Goal: Transaction & Acquisition: Book appointment/travel/reservation

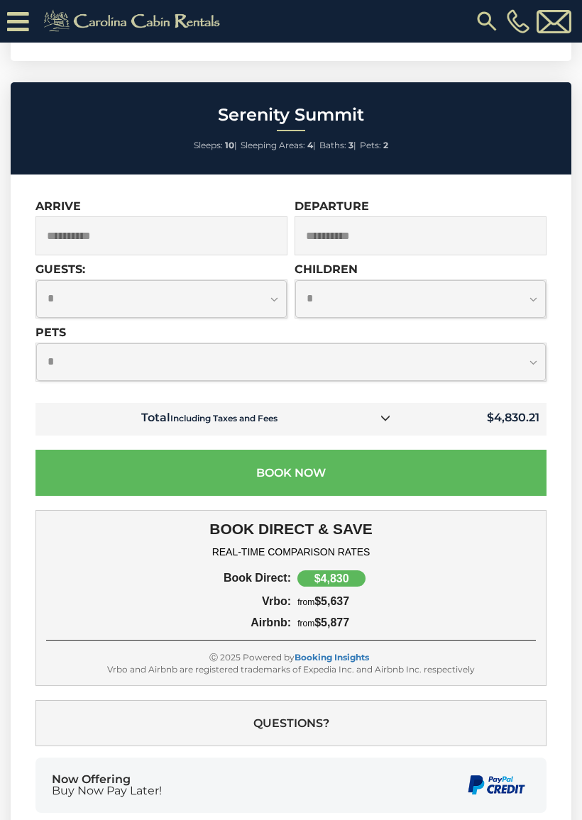
scroll to position [4325, 0]
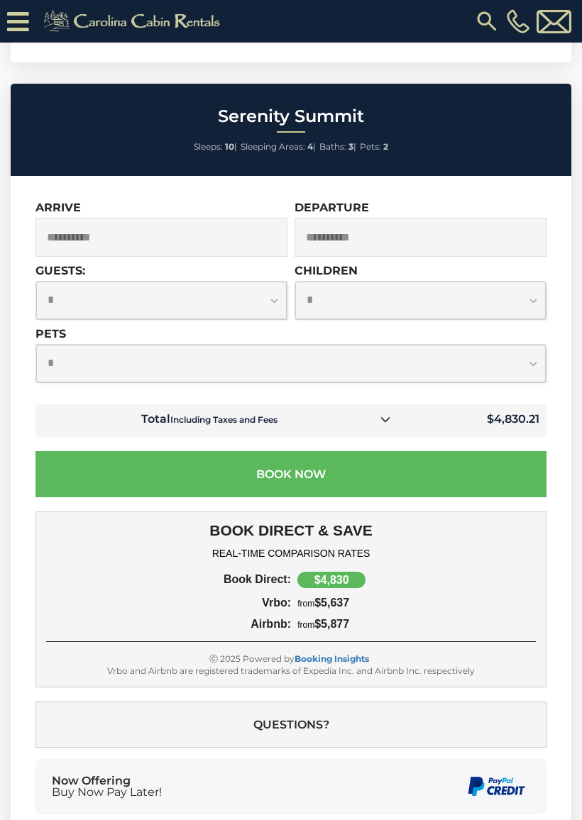
click at [278, 303] on select "**********" at bounding box center [161, 301] width 250 height 38
select select "*"
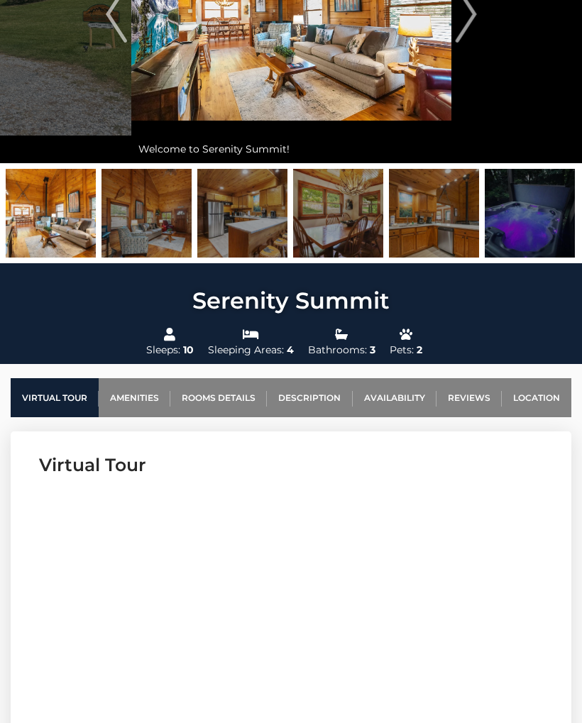
scroll to position [0, 0]
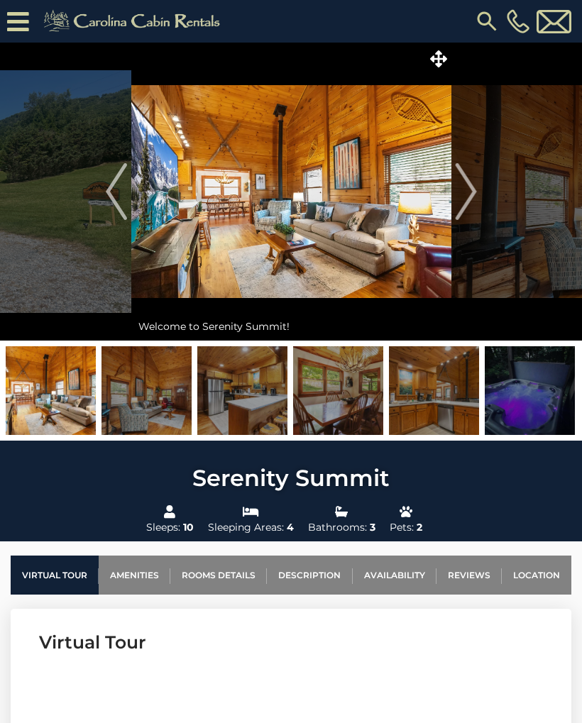
click at [467, 199] on img "Next" at bounding box center [465, 191] width 21 height 57
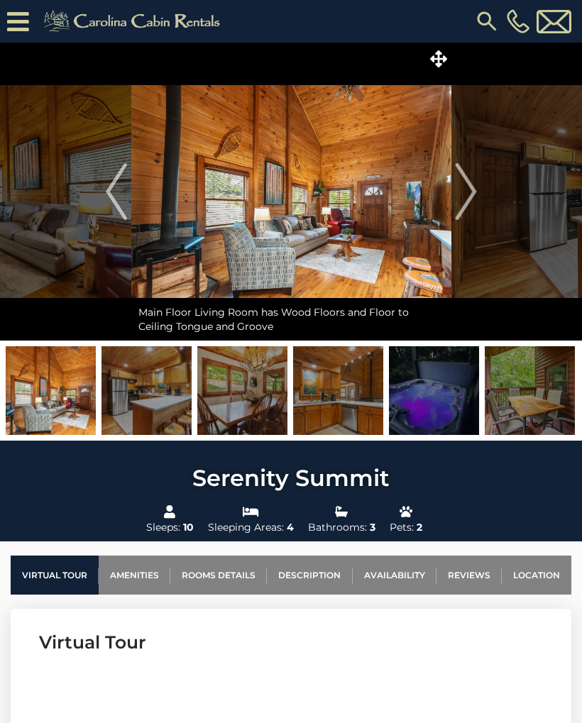
click at [466, 199] on img "Next" at bounding box center [465, 191] width 21 height 57
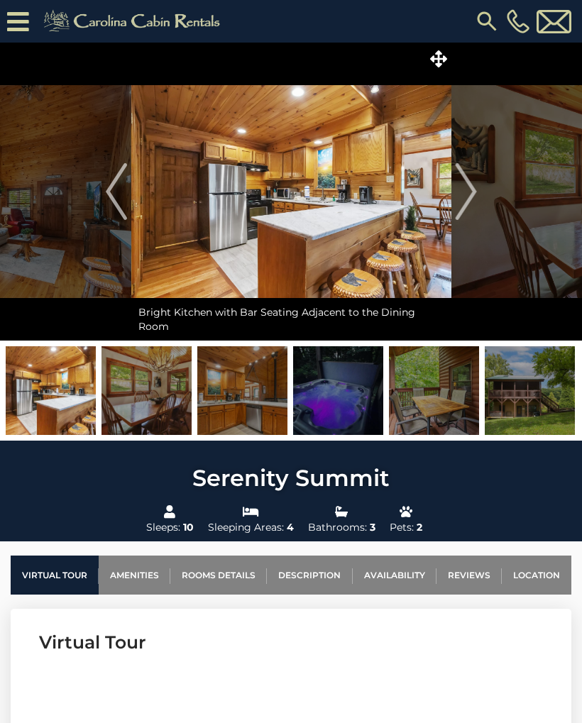
click at [470, 208] on img "Next" at bounding box center [465, 191] width 21 height 57
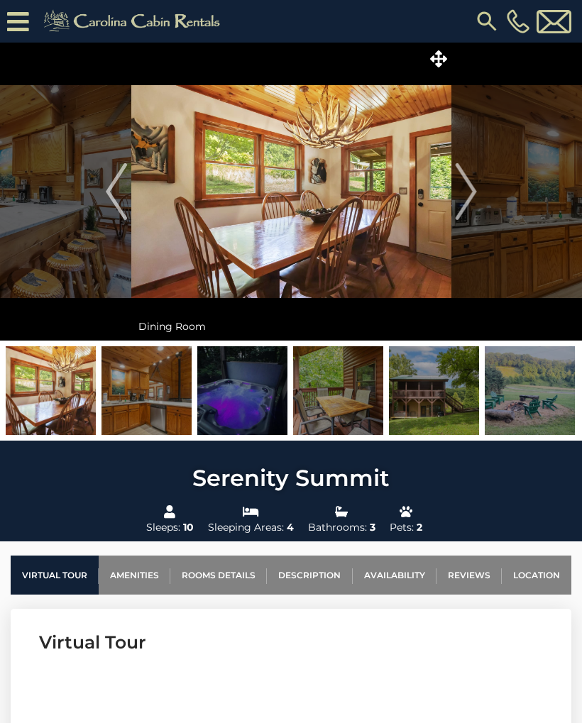
click at [472, 204] on img "Next" at bounding box center [465, 191] width 21 height 57
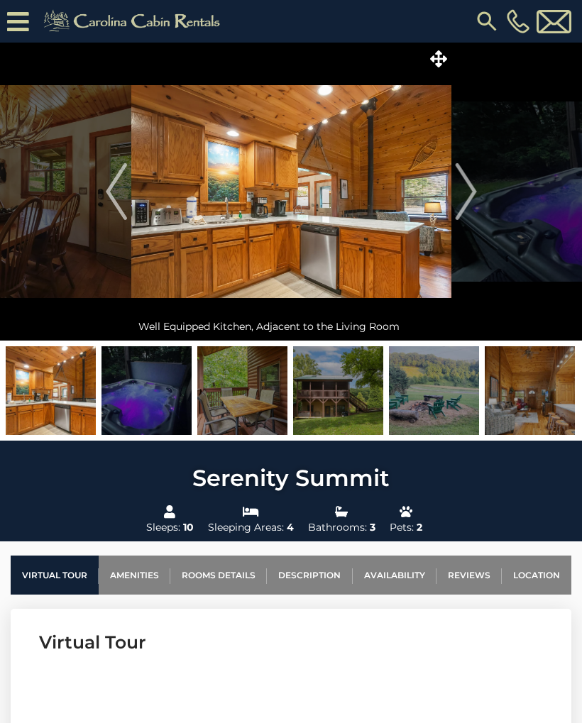
click at [470, 208] on img "Next" at bounding box center [465, 191] width 21 height 57
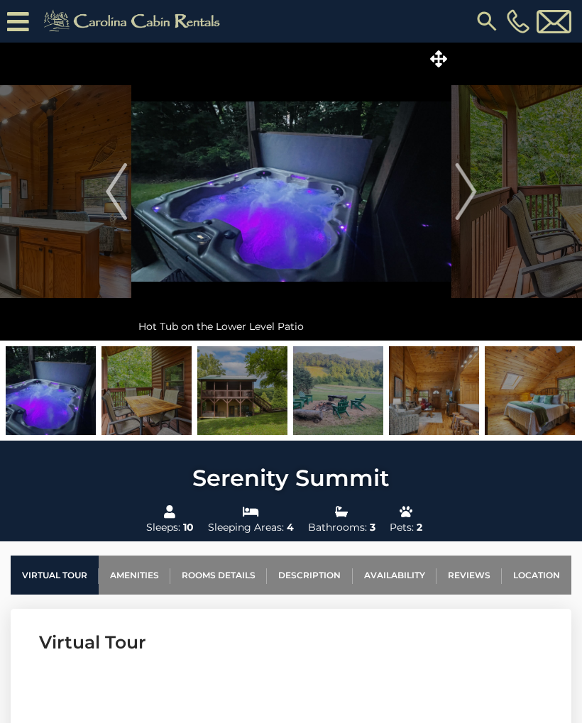
click at [472, 211] on img "Next" at bounding box center [465, 191] width 21 height 57
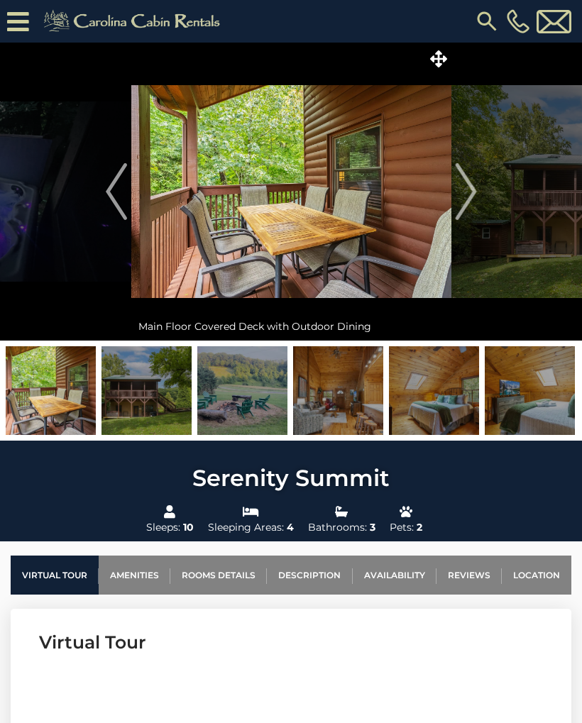
click at [472, 211] on img "Next" at bounding box center [465, 191] width 21 height 57
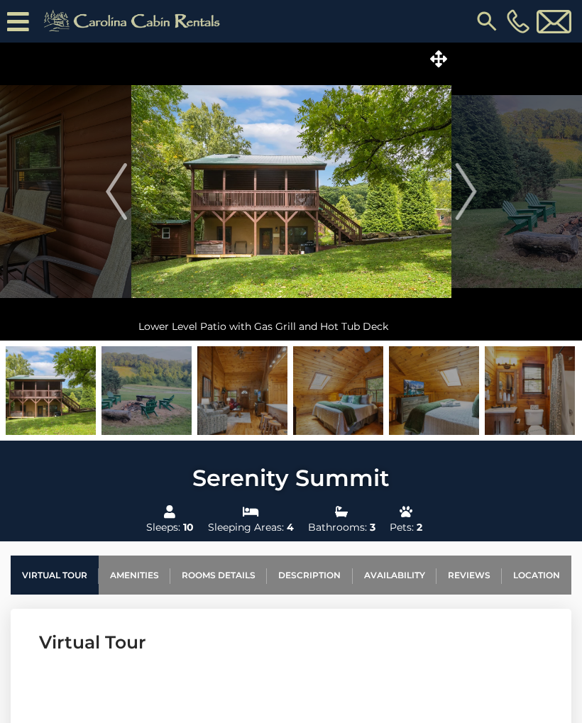
click at [475, 211] on img "Next" at bounding box center [465, 191] width 21 height 57
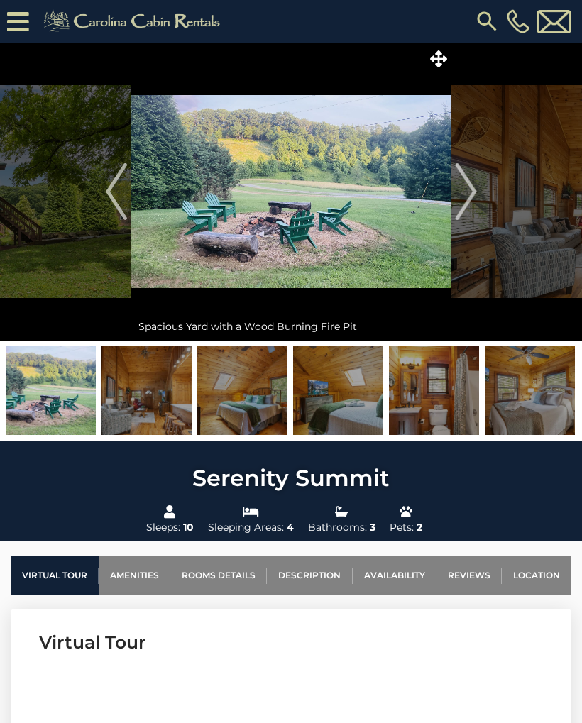
click at [470, 217] on img "Next" at bounding box center [465, 191] width 21 height 57
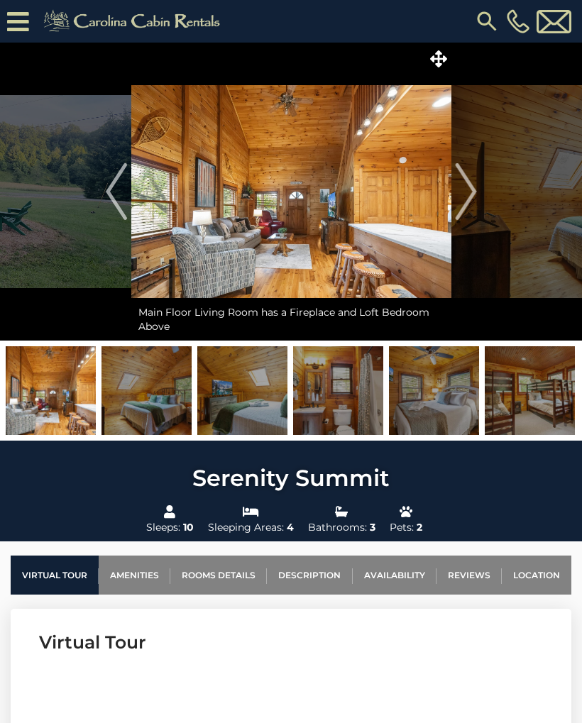
click at [470, 219] on img "Next" at bounding box center [465, 191] width 21 height 57
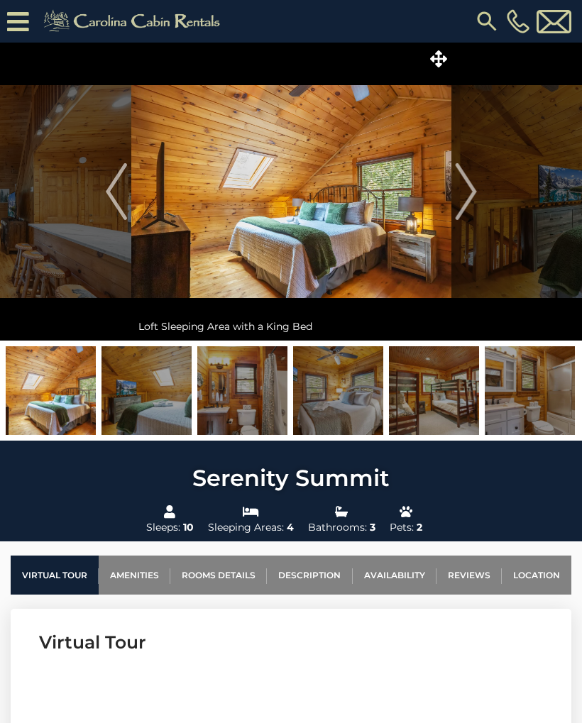
click at [470, 219] on img "Next" at bounding box center [465, 191] width 21 height 57
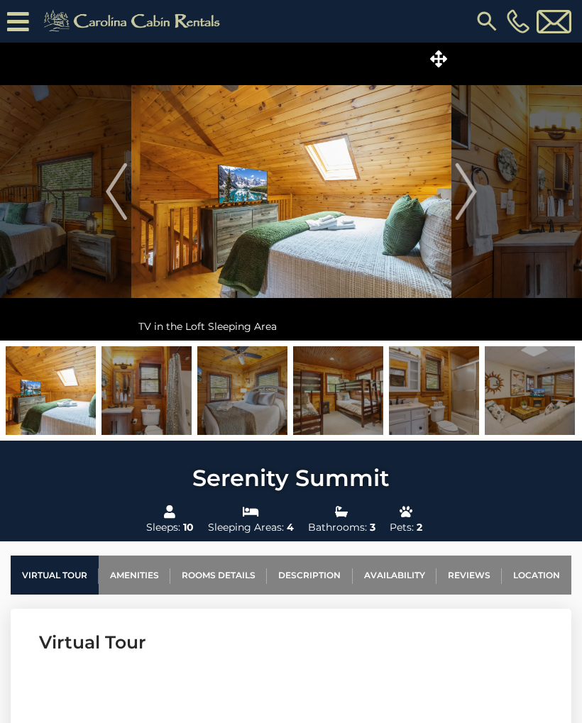
click at [471, 220] on button "Next" at bounding box center [465, 192] width 29 height 298
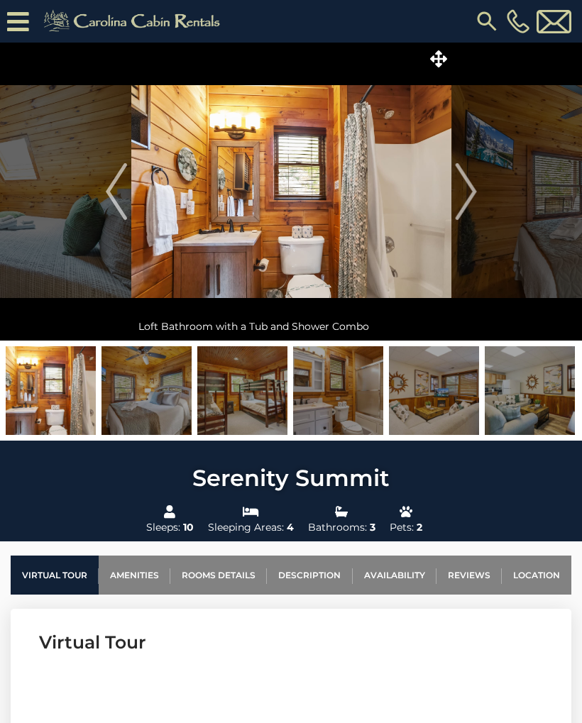
click at [471, 221] on button "Next" at bounding box center [465, 192] width 29 height 298
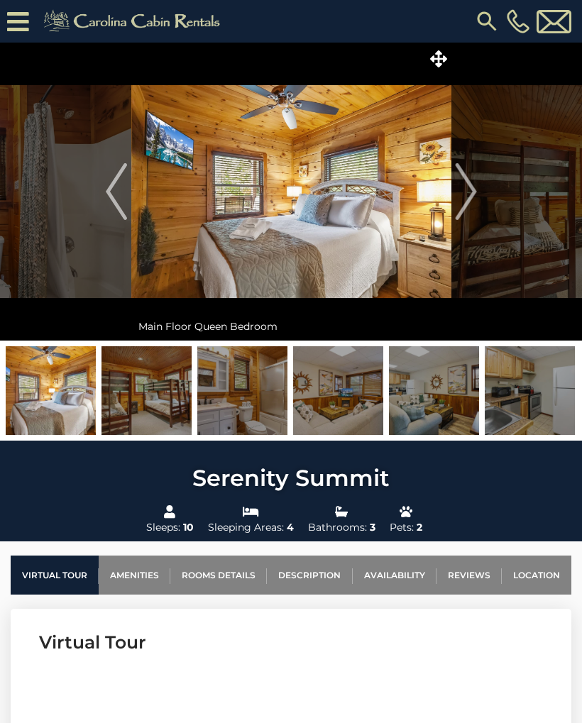
click at [471, 214] on img "Next" at bounding box center [465, 191] width 21 height 57
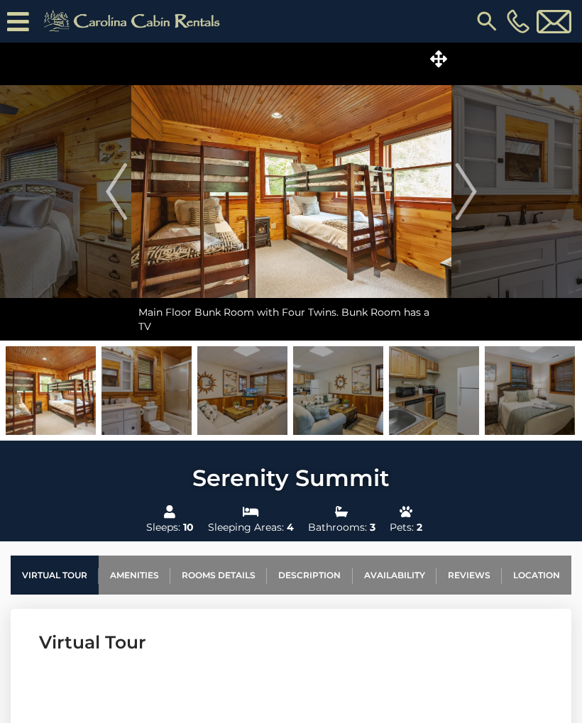
click at [470, 214] on img "Next" at bounding box center [465, 191] width 21 height 57
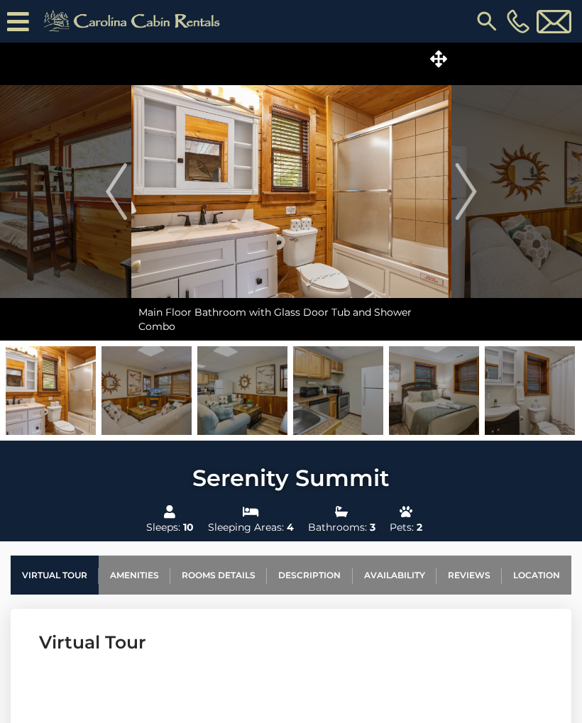
click at [124, 175] on img "Previous" at bounding box center [116, 191] width 21 height 57
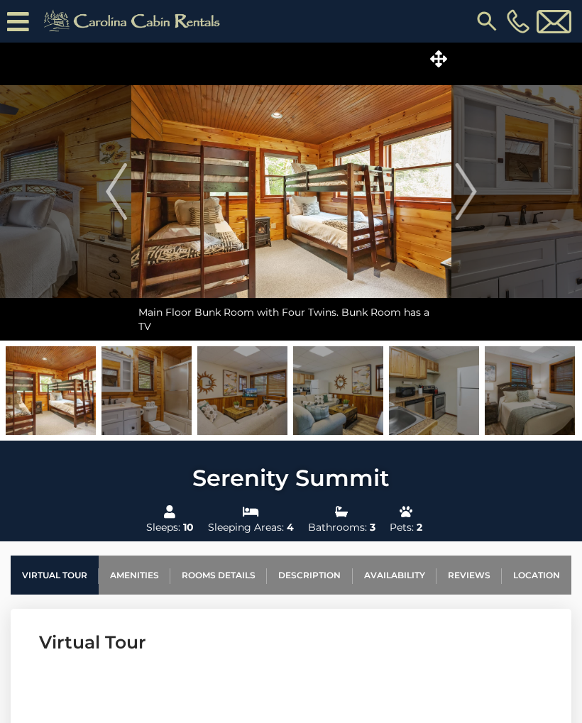
click at [71, 578] on link "Virtual Tour" at bounding box center [55, 574] width 88 height 39
click at [56, 577] on link "Virtual Tour" at bounding box center [55, 574] width 88 height 39
click at [105, 201] on button "Previous" at bounding box center [116, 192] width 29 height 298
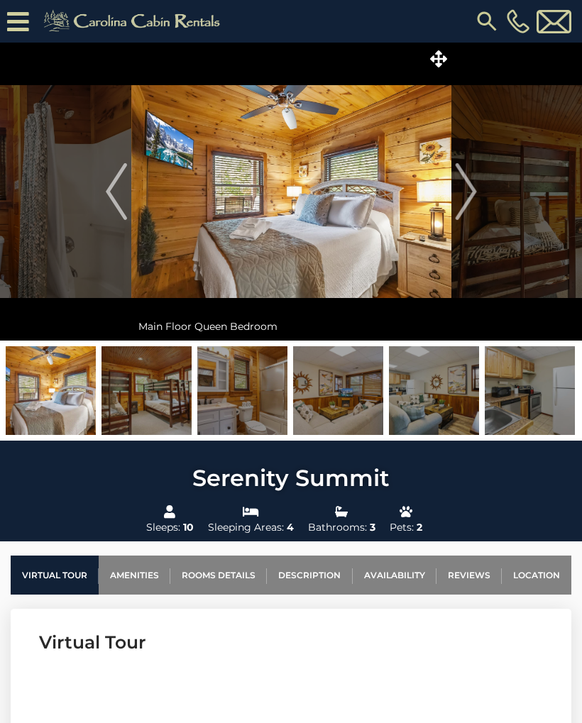
click at [109, 197] on img "Previous" at bounding box center [116, 191] width 21 height 57
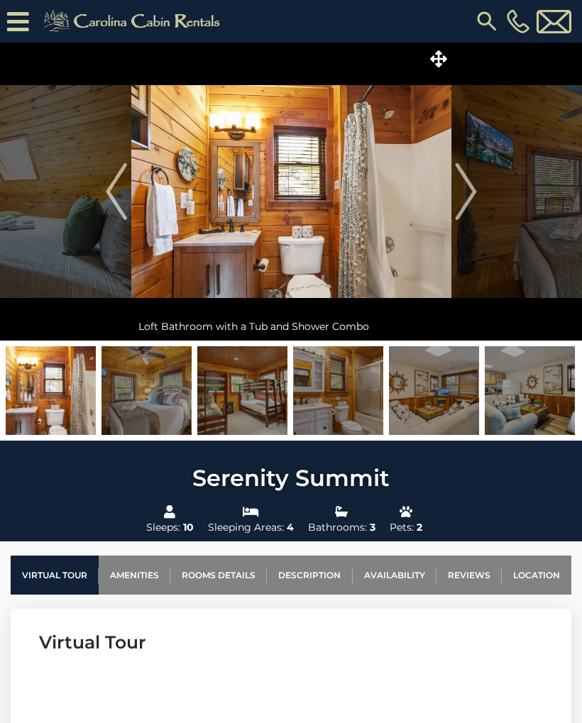
click at [108, 192] on img "Previous" at bounding box center [116, 191] width 21 height 57
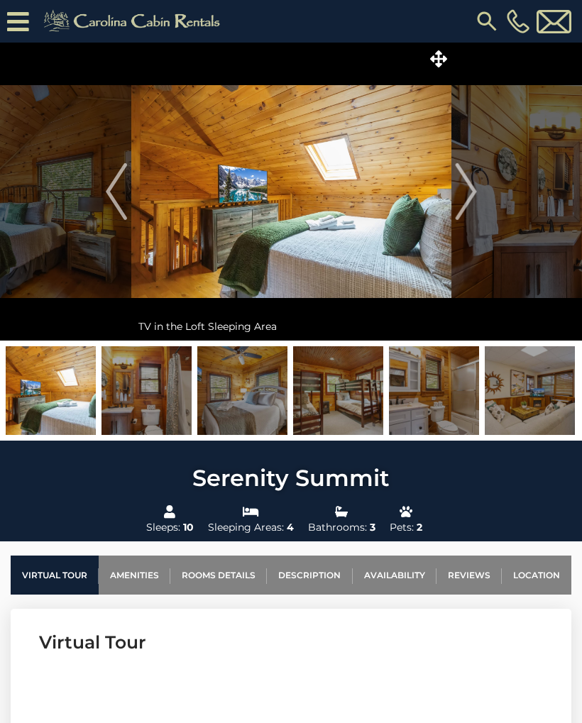
click at [118, 193] on img "Previous" at bounding box center [116, 191] width 21 height 57
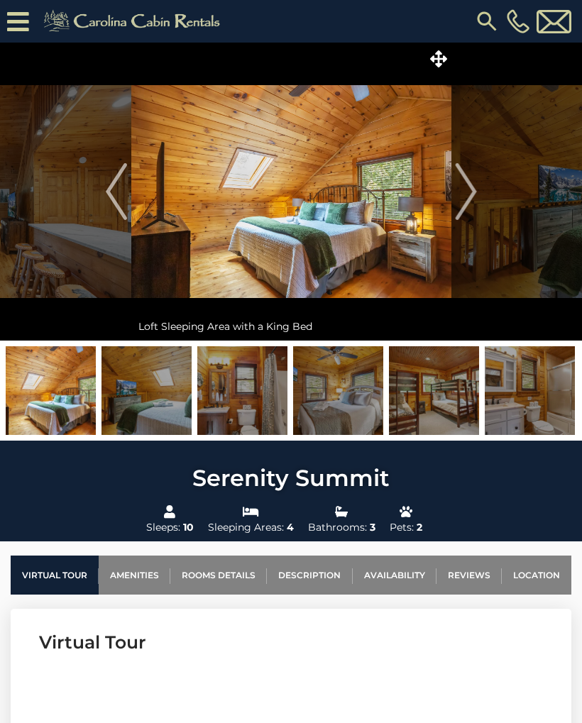
click at [118, 192] on img "Previous" at bounding box center [116, 191] width 21 height 57
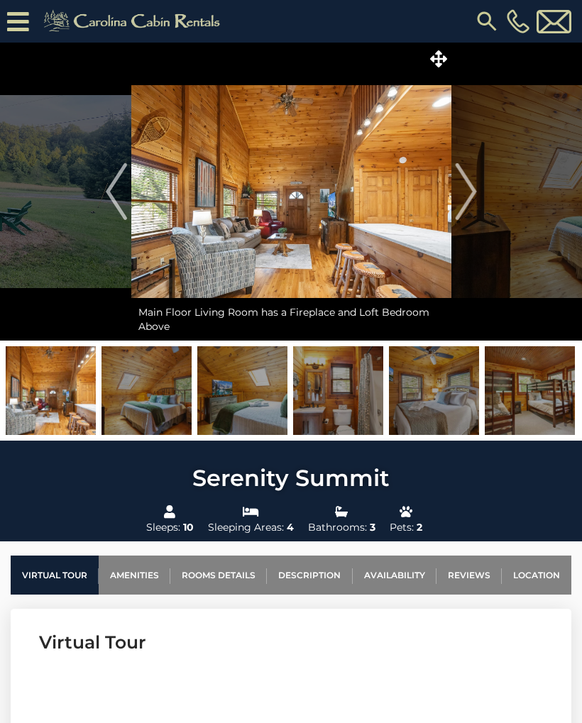
click at [116, 186] on img "Previous" at bounding box center [116, 191] width 21 height 57
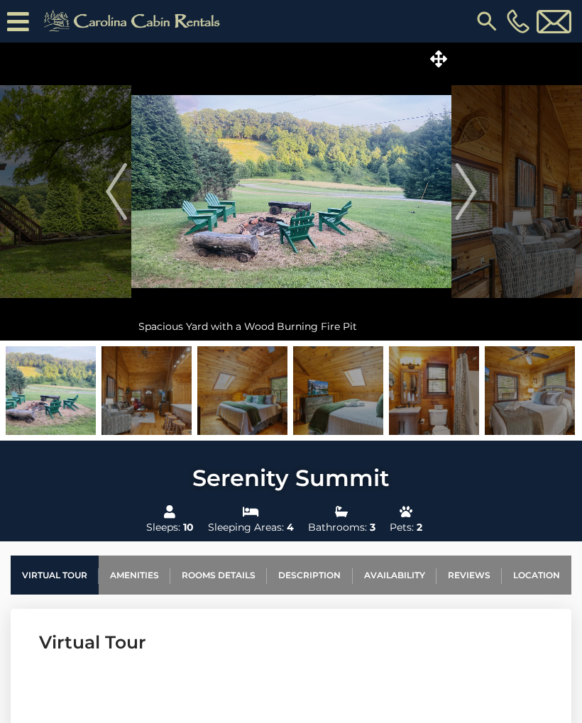
click at [113, 187] on img "Previous" at bounding box center [116, 191] width 21 height 57
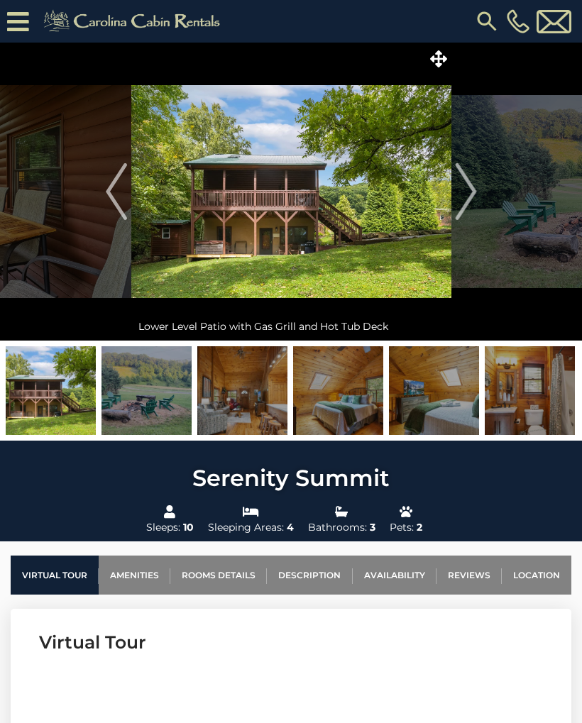
click at [110, 185] on img "Previous" at bounding box center [116, 191] width 21 height 57
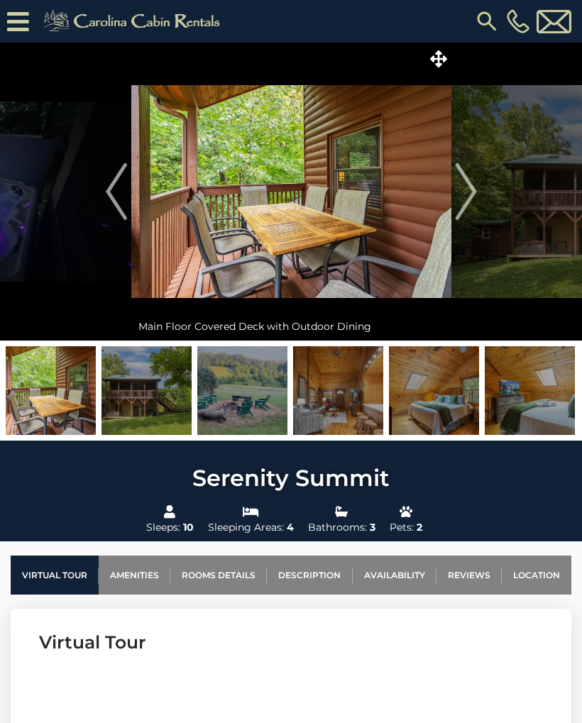
click at [118, 187] on img "Previous" at bounding box center [116, 191] width 21 height 57
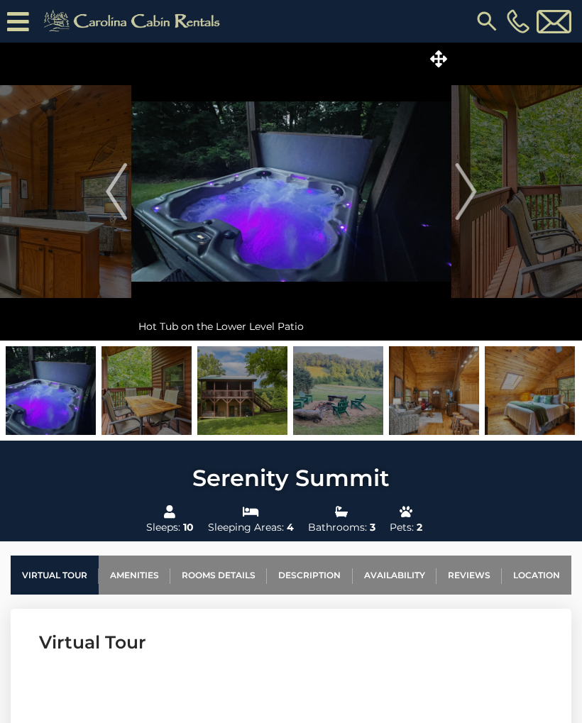
click at [109, 179] on img "Previous" at bounding box center [116, 191] width 21 height 57
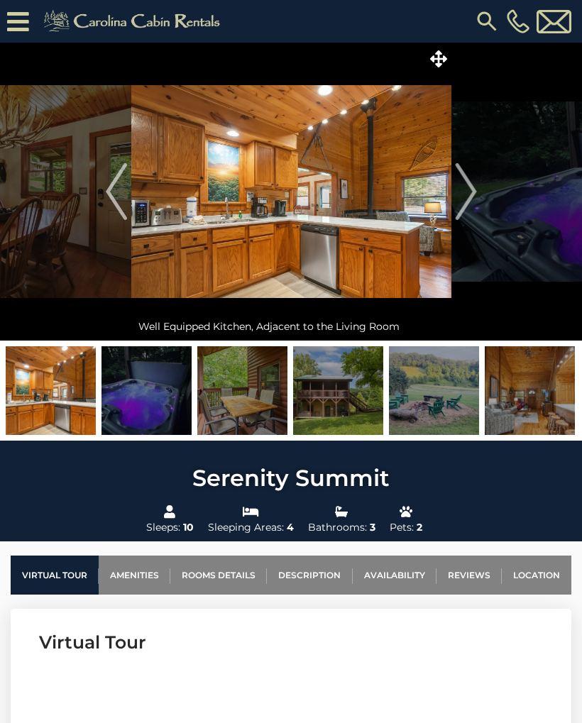
click at [104, 175] on button "Previous" at bounding box center [116, 192] width 29 height 298
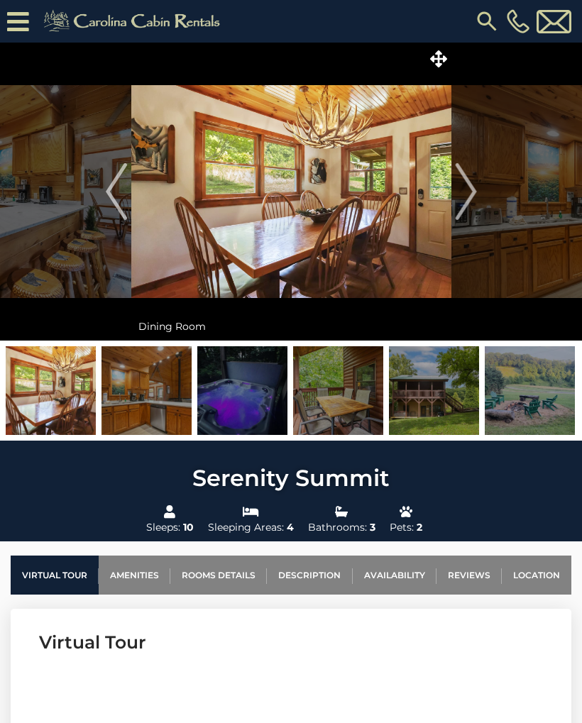
click at [108, 177] on img "Previous" at bounding box center [116, 191] width 21 height 57
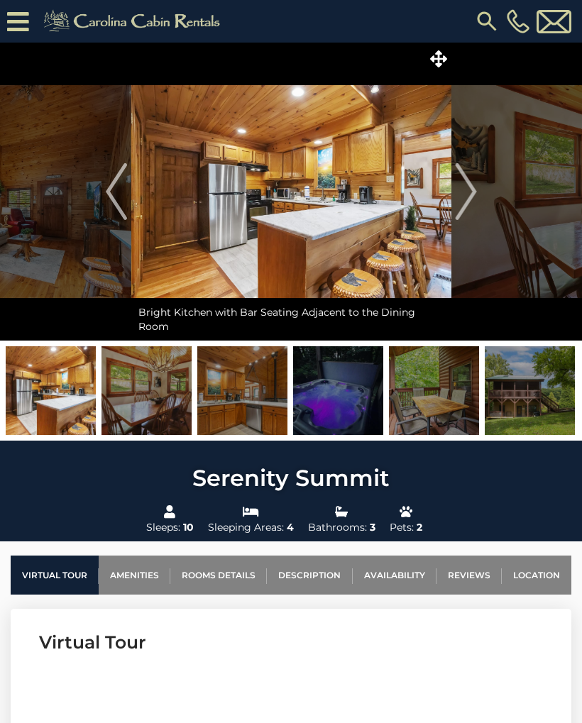
click at [107, 177] on img "Previous" at bounding box center [116, 191] width 21 height 57
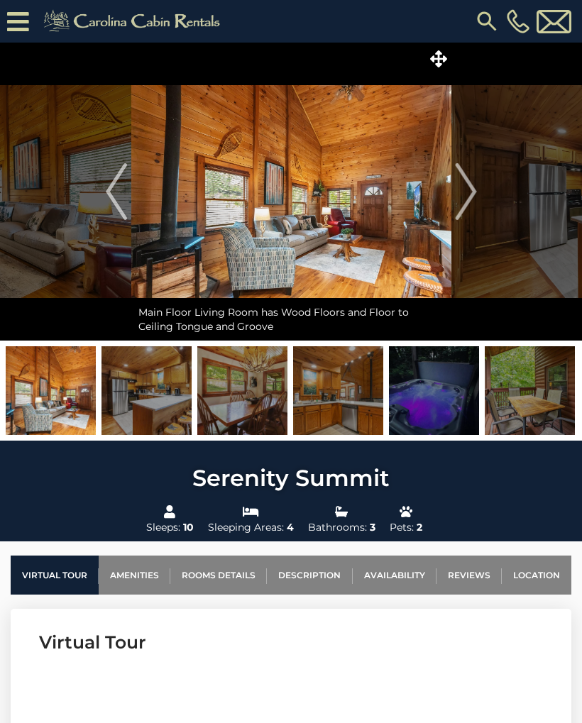
click at [104, 176] on button "Previous" at bounding box center [116, 192] width 29 height 298
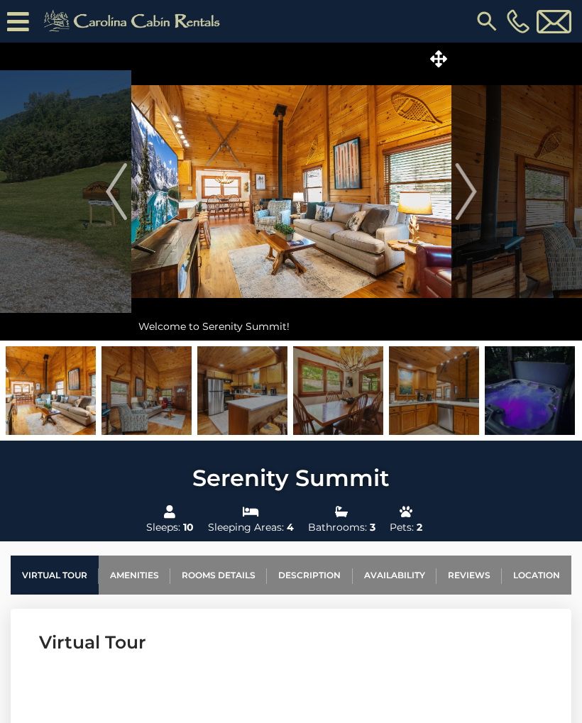
click at [104, 176] on button "Previous" at bounding box center [116, 192] width 29 height 298
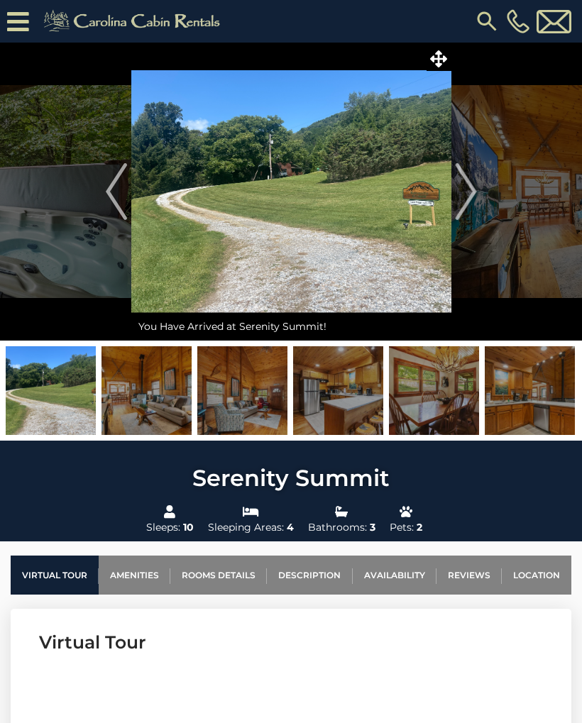
click at [99, 171] on div "You Have Arrived at Serenity Summit! Welcome to Serenity Summit!" at bounding box center [291, 242] width 582 height 398
click at [52, 578] on link "Virtual Tour" at bounding box center [55, 574] width 88 height 39
click at [45, 587] on link "Virtual Tour" at bounding box center [55, 574] width 88 height 39
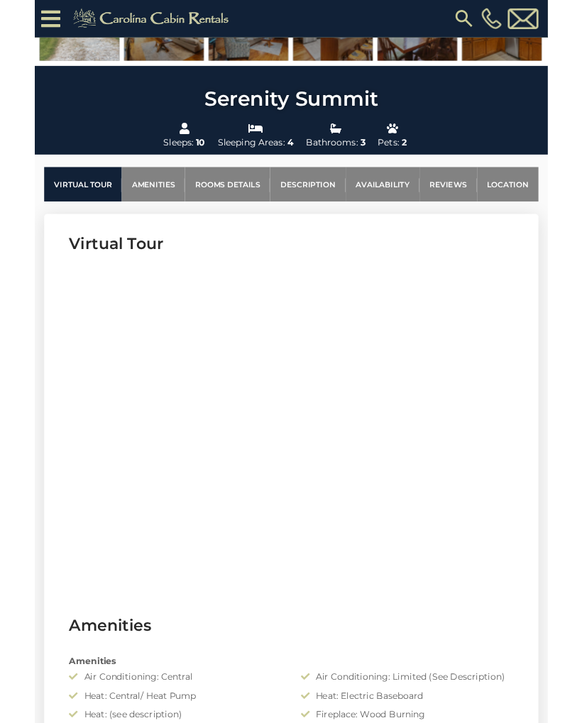
scroll to position [434, 0]
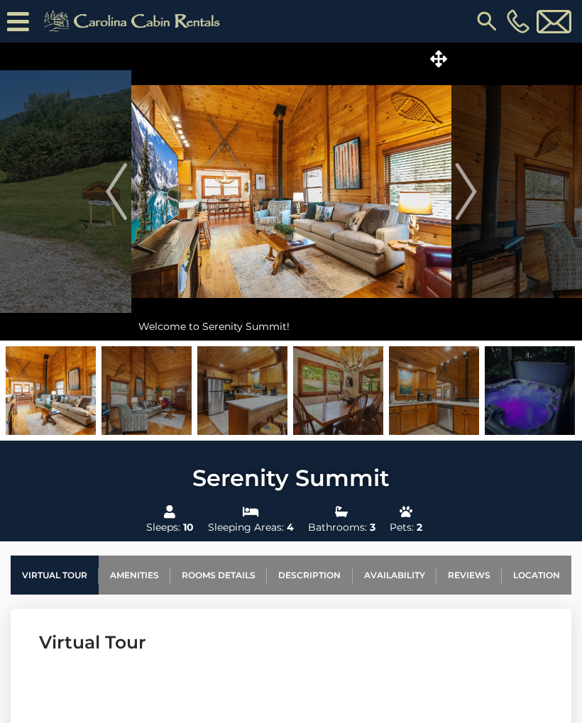
click at [480, 575] on link "Reviews" at bounding box center [468, 574] width 65 height 39
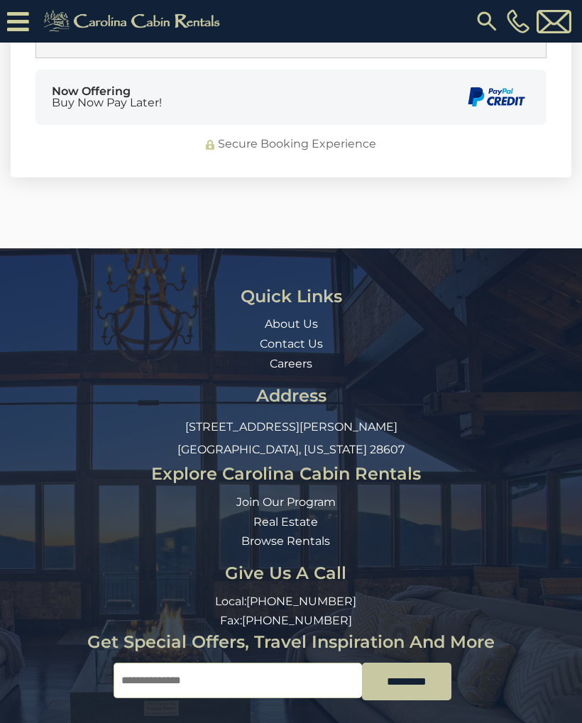
scroll to position [5114, 0]
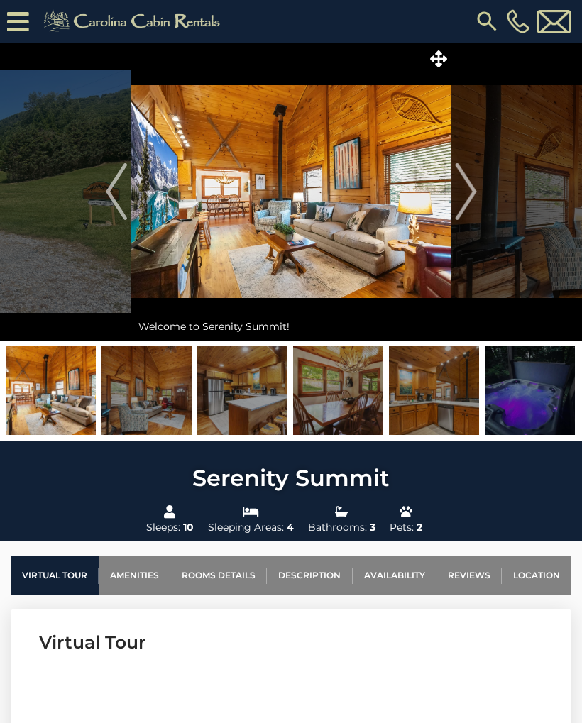
click at [316, 580] on link "Description" at bounding box center [309, 574] width 85 height 39
click at [60, 366] on img at bounding box center [51, 390] width 90 height 89
click at [480, 198] on button "Next" at bounding box center [465, 192] width 29 height 298
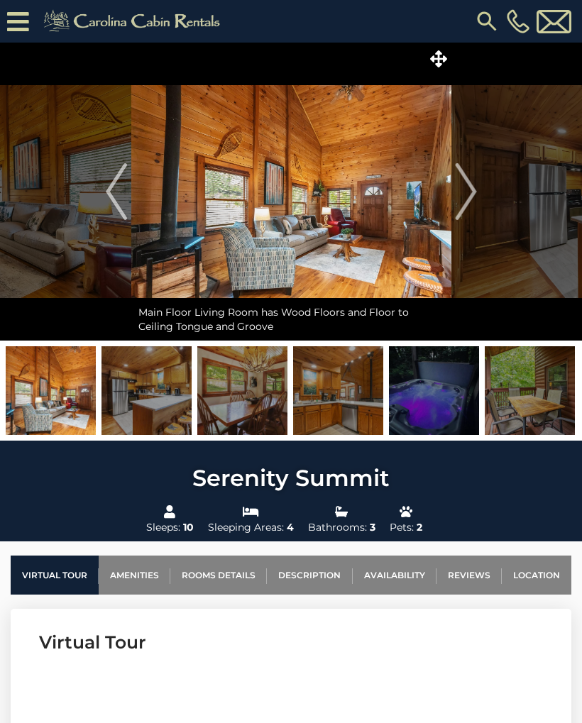
click at [111, 199] on img "Previous" at bounding box center [116, 191] width 21 height 57
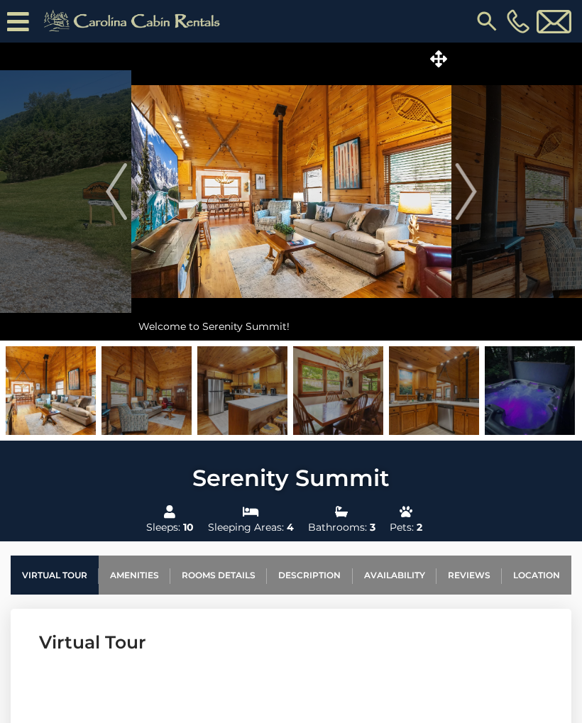
click at [474, 205] on img "Next" at bounding box center [465, 191] width 21 height 57
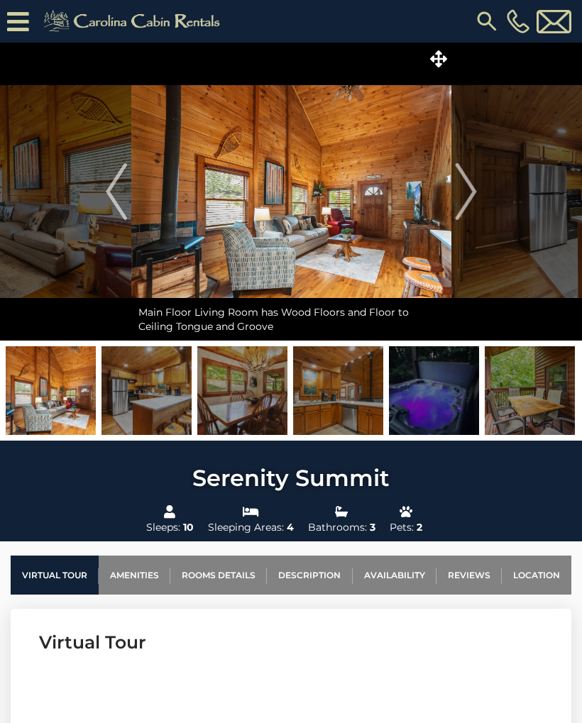
click at [475, 199] on img "Next" at bounding box center [465, 191] width 21 height 57
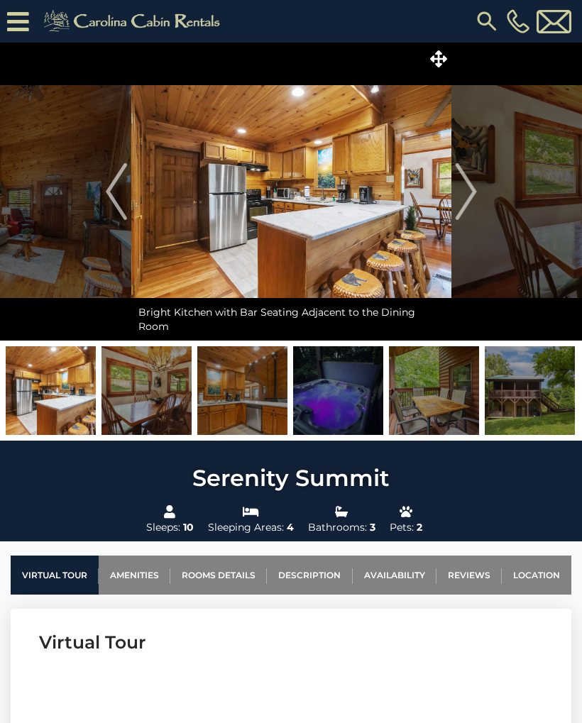
click at [477, 191] on button "Next" at bounding box center [465, 192] width 29 height 298
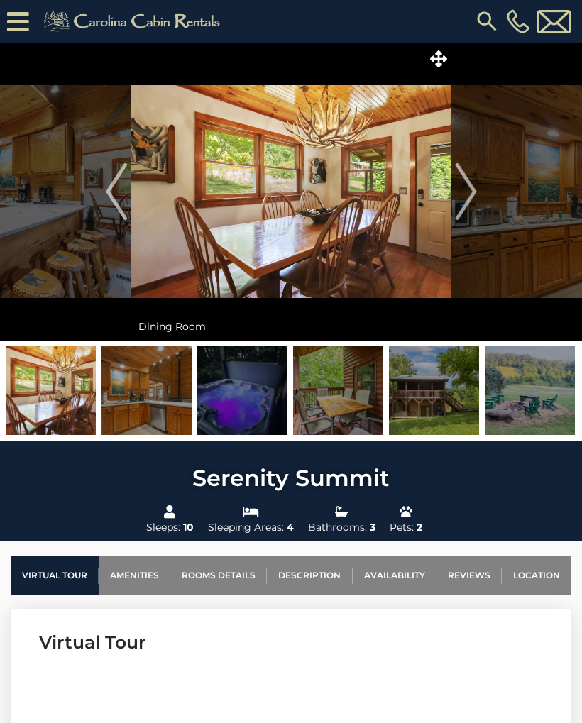
click at [479, 188] on button "Next" at bounding box center [465, 192] width 29 height 298
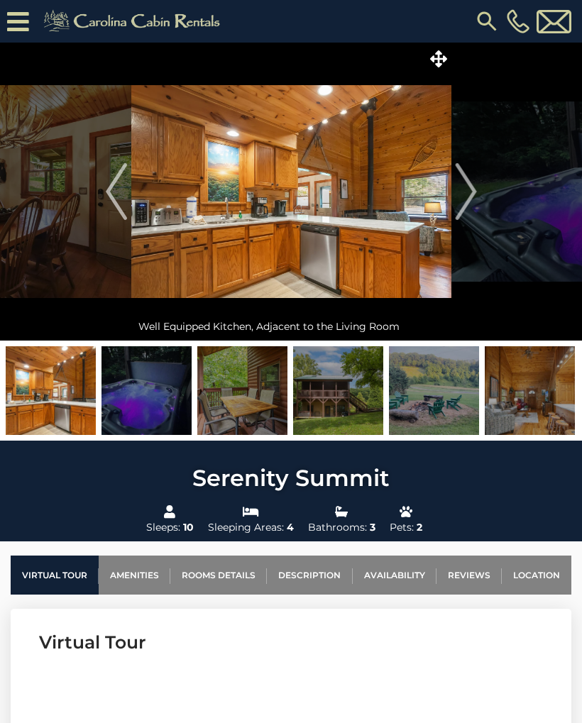
click at [475, 193] on img "Next" at bounding box center [465, 191] width 21 height 57
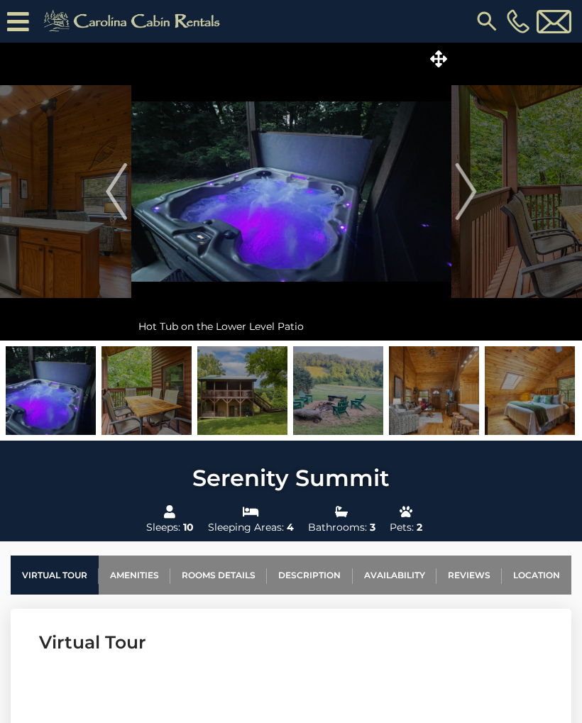
click at [478, 189] on button "Next" at bounding box center [465, 192] width 29 height 298
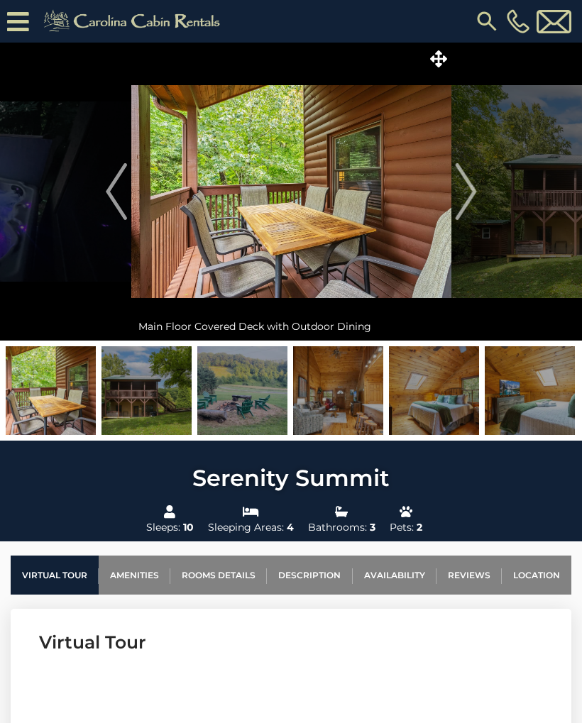
click at [476, 185] on img "Next" at bounding box center [465, 191] width 21 height 57
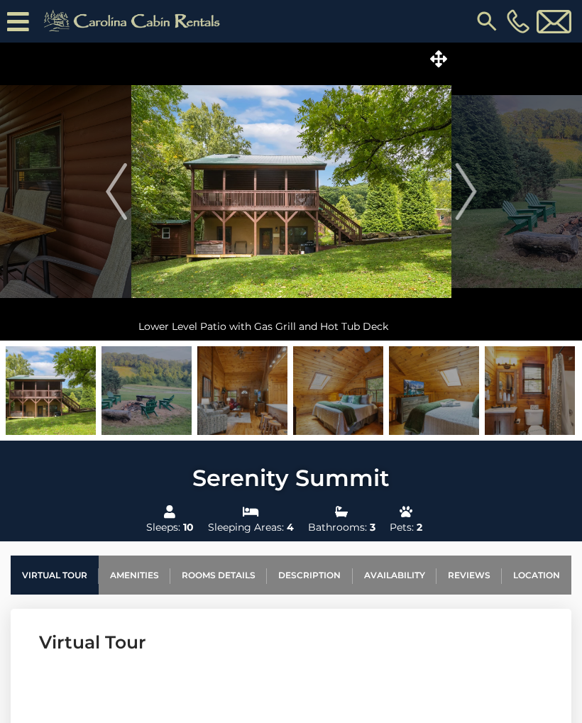
click at [476, 192] on img "Next" at bounding box center [465, 191] width 21 height 57
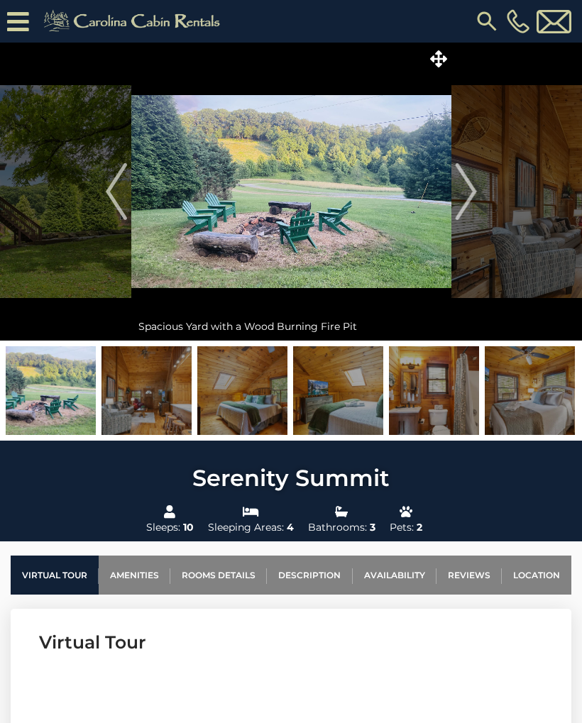
click at [476, 189] on img "Next" at bounding box center [465, 191] width 21 height 57
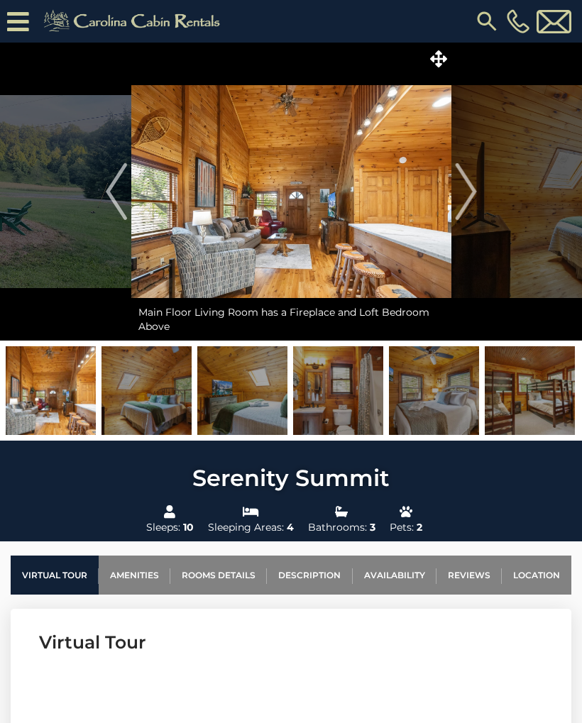
click at [114, 181] on img "Previous" at bounding box center [116, 191] width 21 height 57
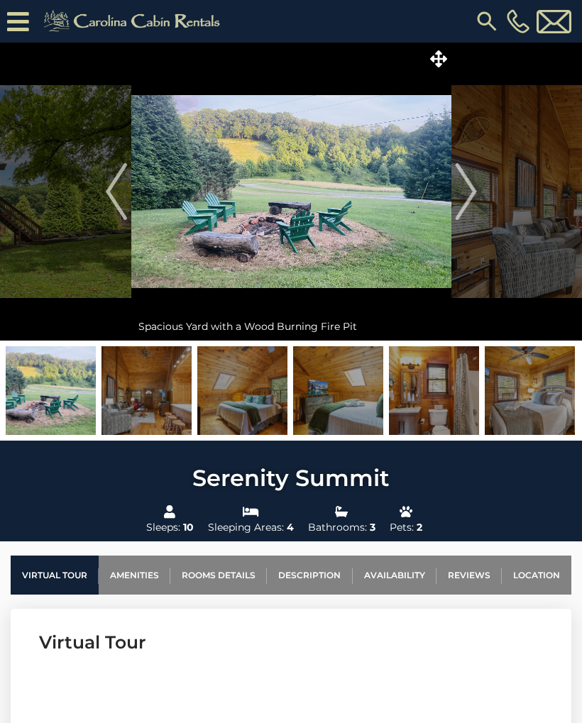
click at [471, 195] on img "Next" at bounding box center [465, 191] width 21 height 57
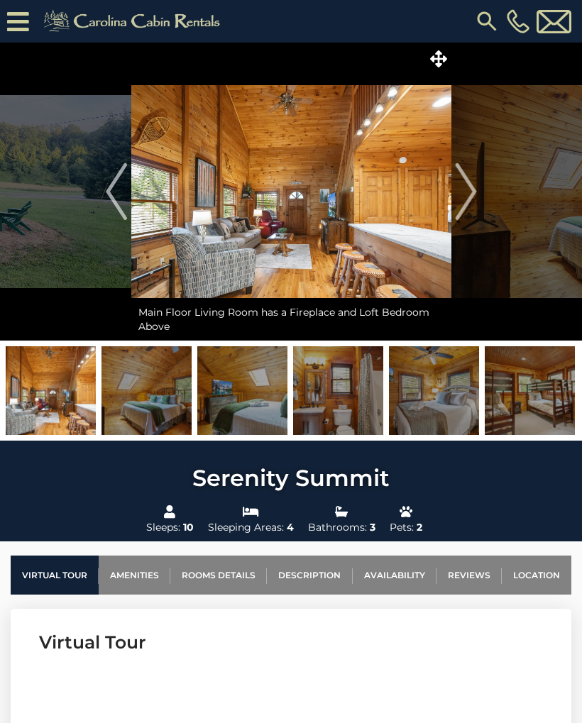
click at [128, 194] on button "Previous" at bounding box center [116, 192] width 29 height 298
click at [121, 199] on img "Previous" at bounding box center [116, 191] width 21 height 57
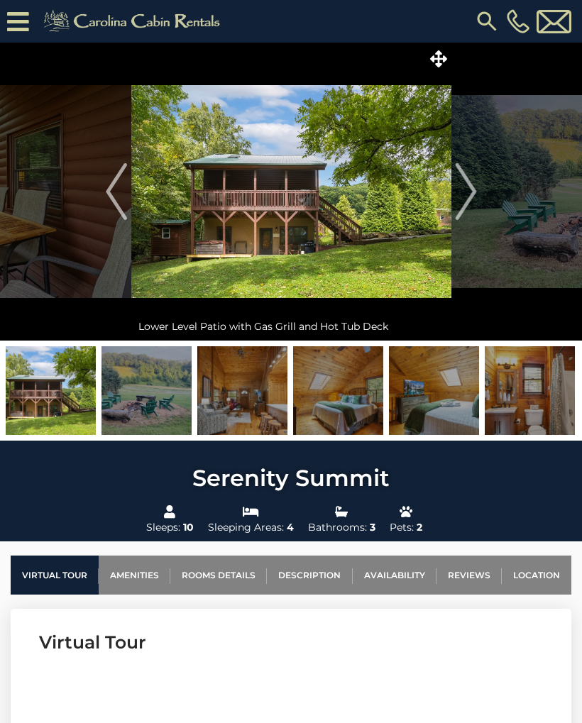
click at [122, 202] on img "Previous" at bounding box center [116, 191] width 21 height 57
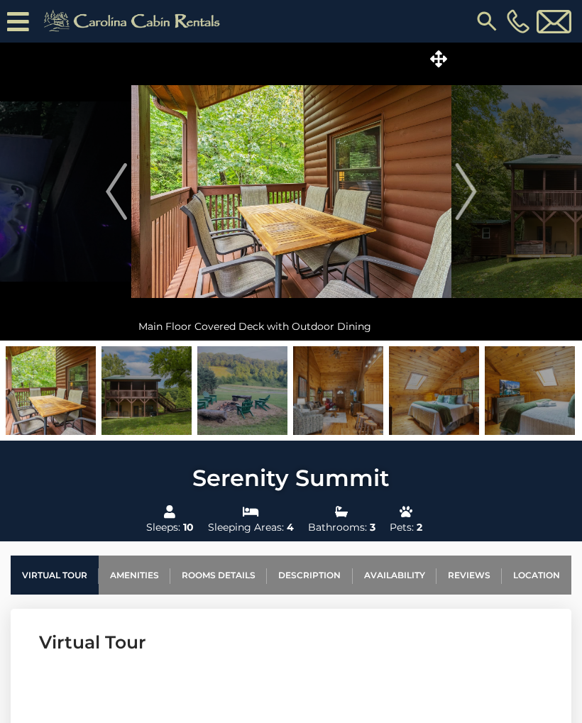
click at [132, 208] on img at bounding box center [291, 192] width 320 height 298
click at [130, 193] on button "Previous" at bounding box center [116, 192] width 29 height 298
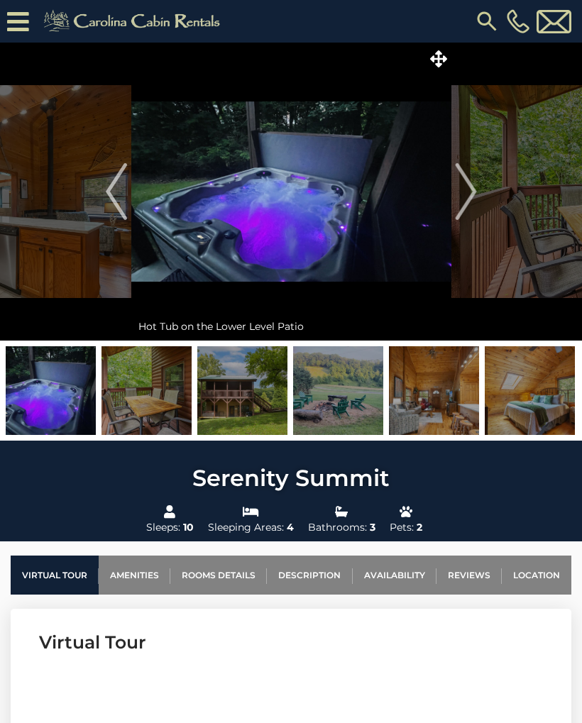
click at [128, 201] on button "Previous" at bounding box center [116, 192] width 29 height 298
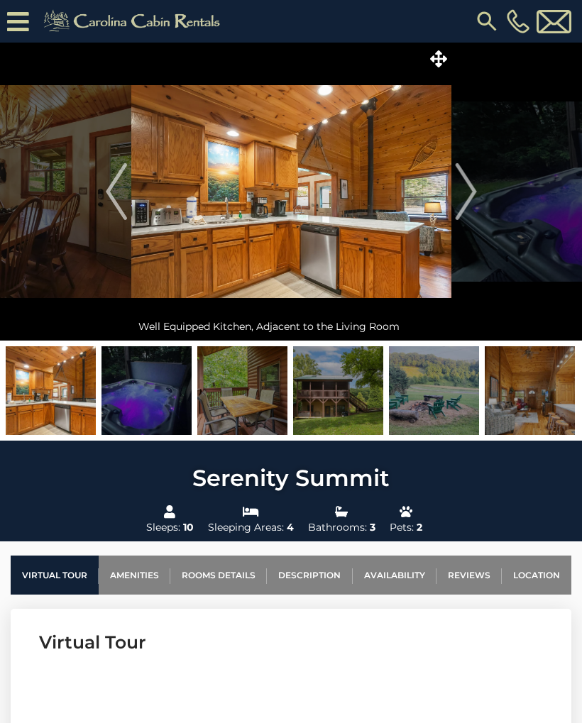
click at [123, 203] on img "Previous" at bounding box center [116, 191] width 21 height 57
click at [123, 200] on img "Previous" at bounding box center [116, 191] width 21 height 57
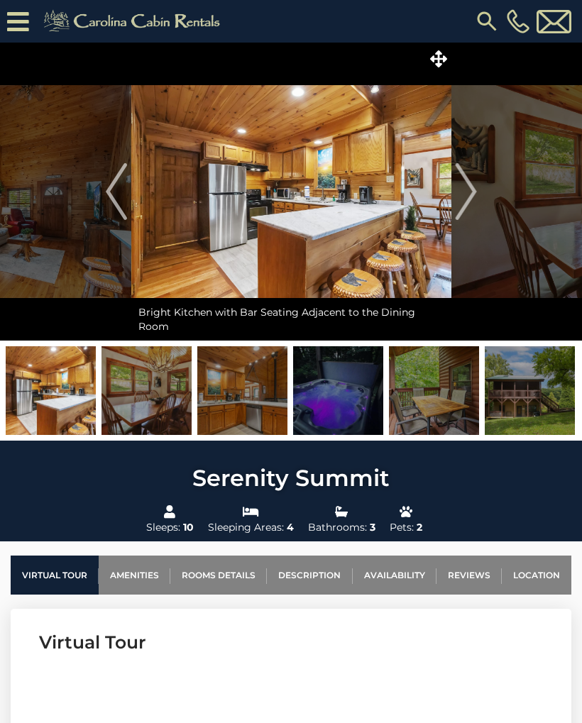
click at [115, 193] on img "Previous" at bounding box center [116, 191] width 21 height 57
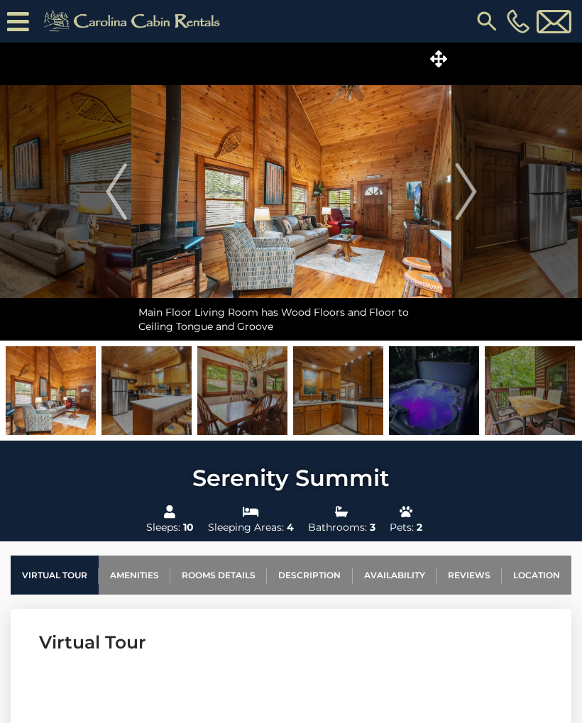
click at [116, 194] on img "Previous" at bounding box center [116, 191] width 21 height 57
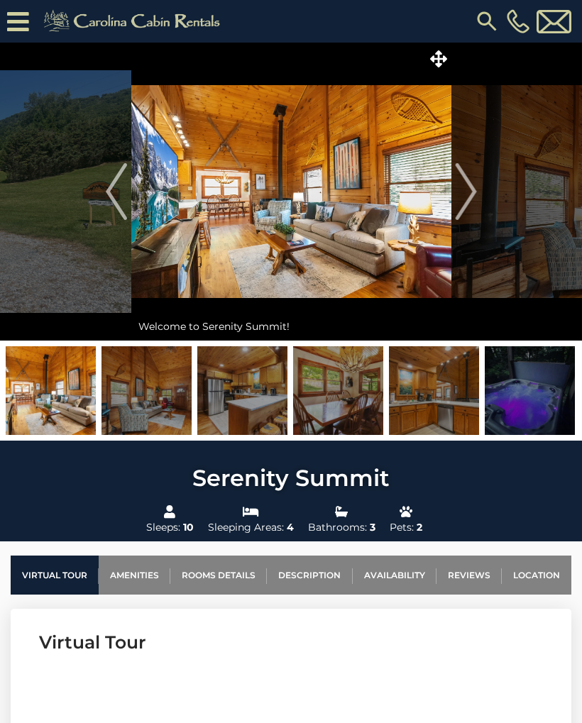
click at [480, 199] on button "Next" at bounding box center [465, 192] width 29 height 298
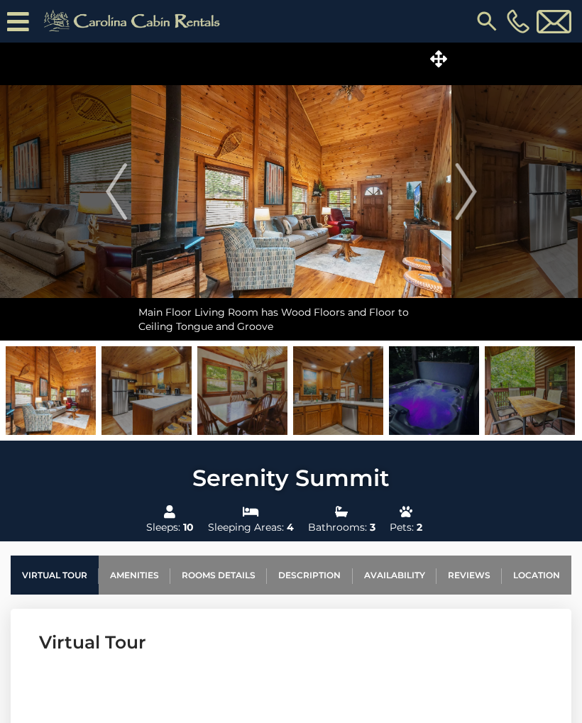
click at [109, 201] on img "Previous" at bounding box center [116, 191] width 21 height 57
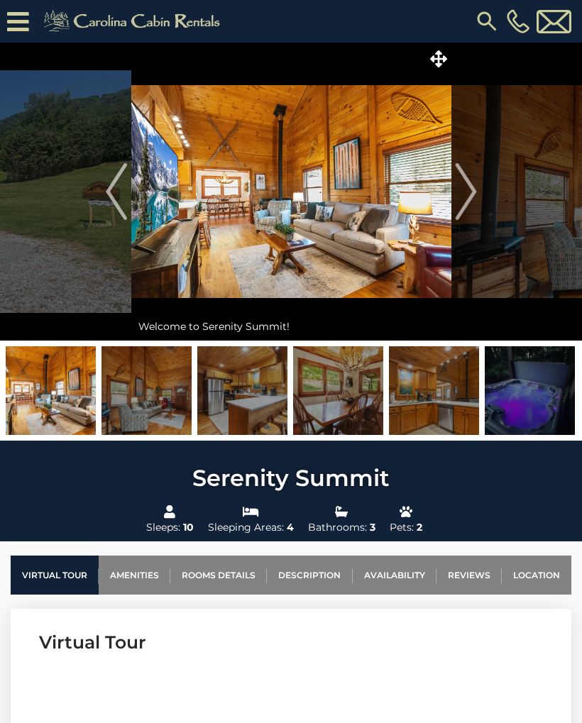
click at [475, 196] on img "Next" at bounding box center [465, 191] width 21 height 57
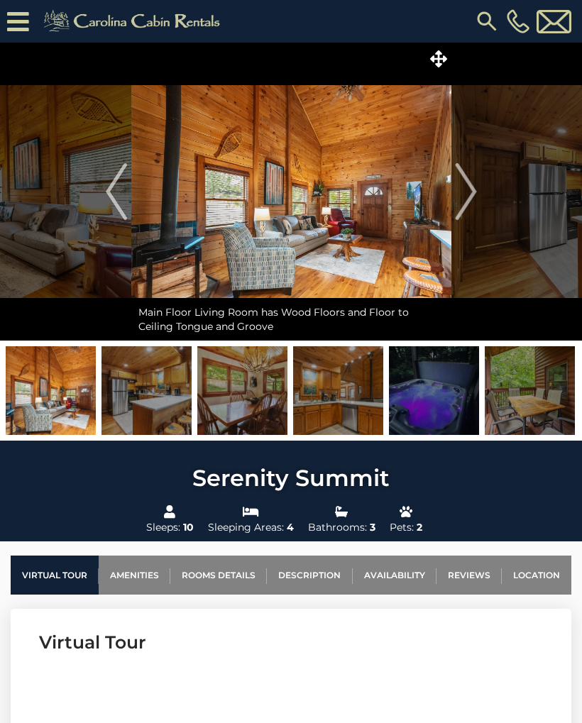
click at [473, 194] on img "Next" at bounding box center [465, 191] width 21 height 57
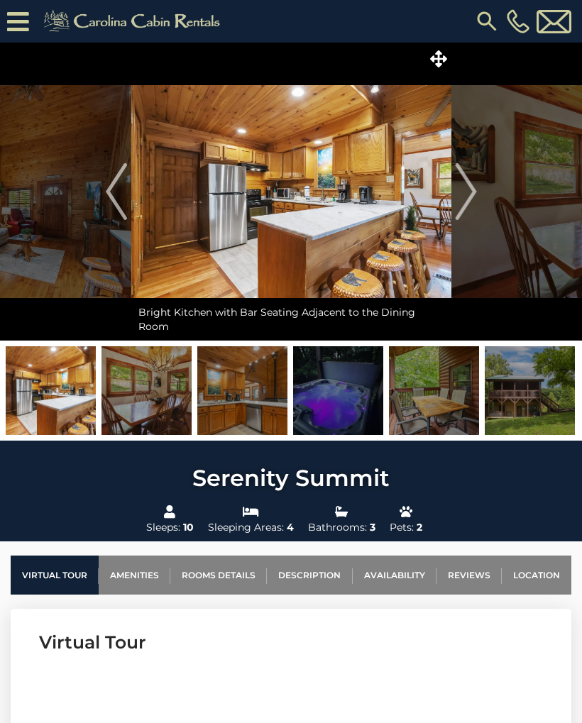
click at [477, 192] on button "Next" at bounding box center [465, 192] width 29 height 298
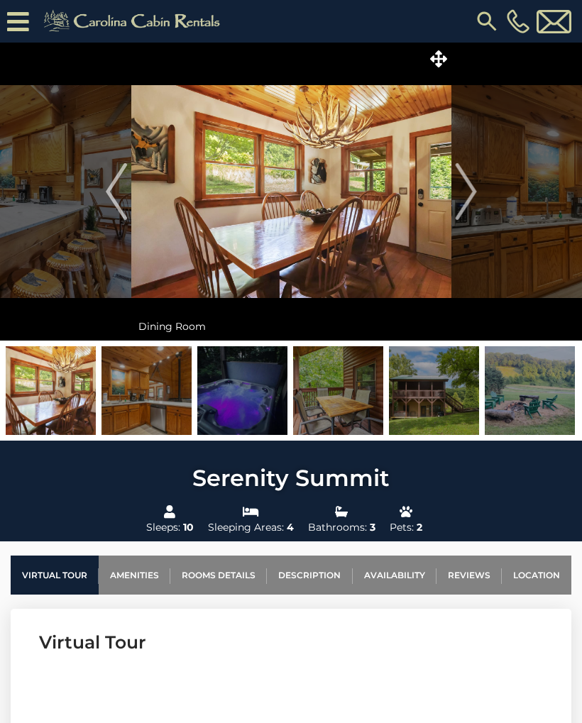
click at [471, 187] on img "Next" at bounding box center [465, 191] width 21 height 57
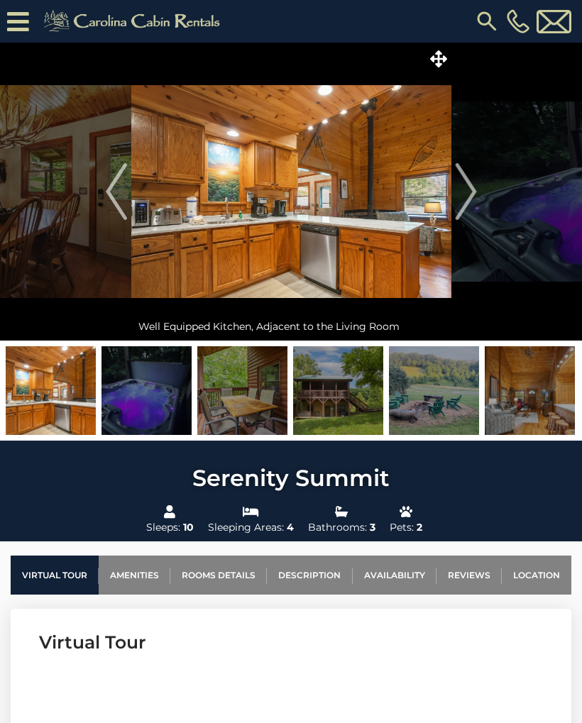
click at [475, 184] on img "Next" at bounding box center [465, 191] width 21 height 57
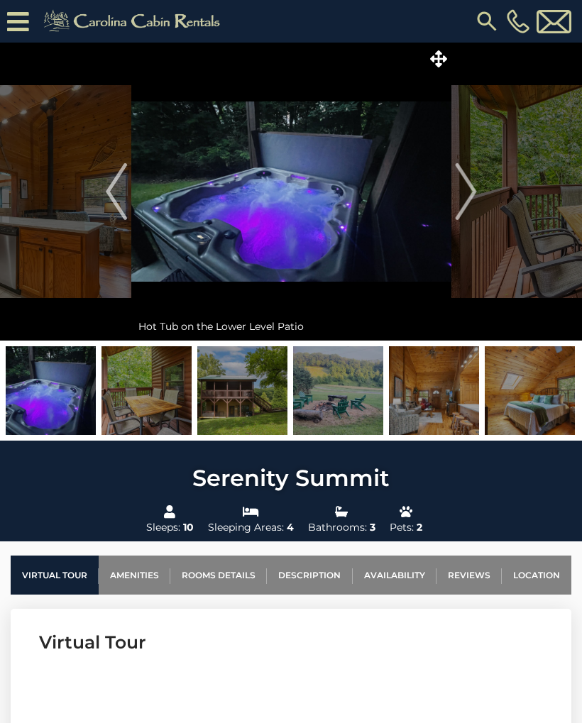
click at [472, 184] on img "Next" at bounding box center [465, 191] width 21 height 57
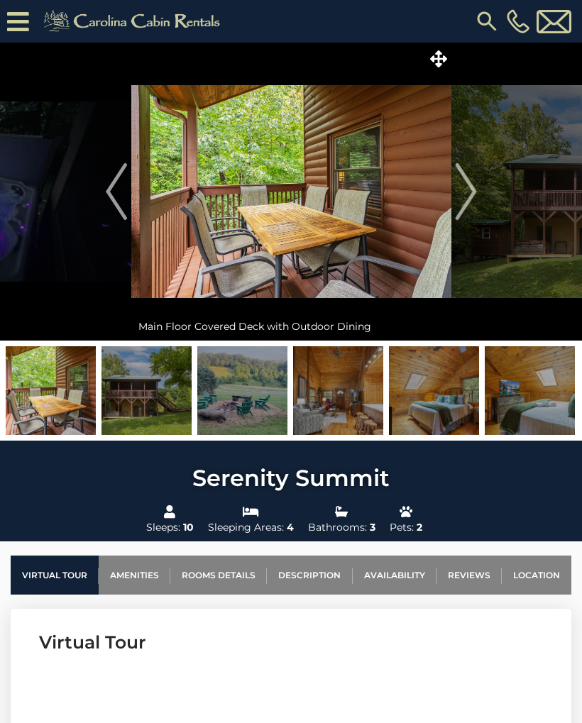
click at [470, 186] on img "Next" at bounding box center [465, 191] width 21 height 57
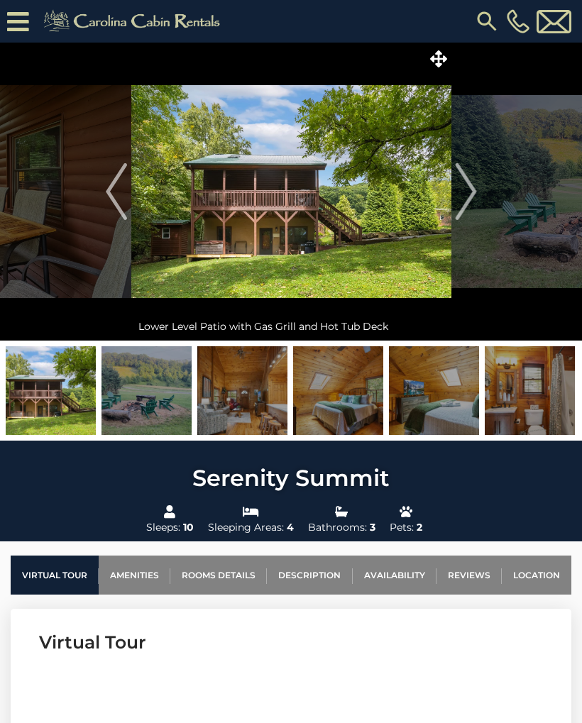
click at [472, 183] on img "Next" at bounding box center [465, 191] width 21 height 57
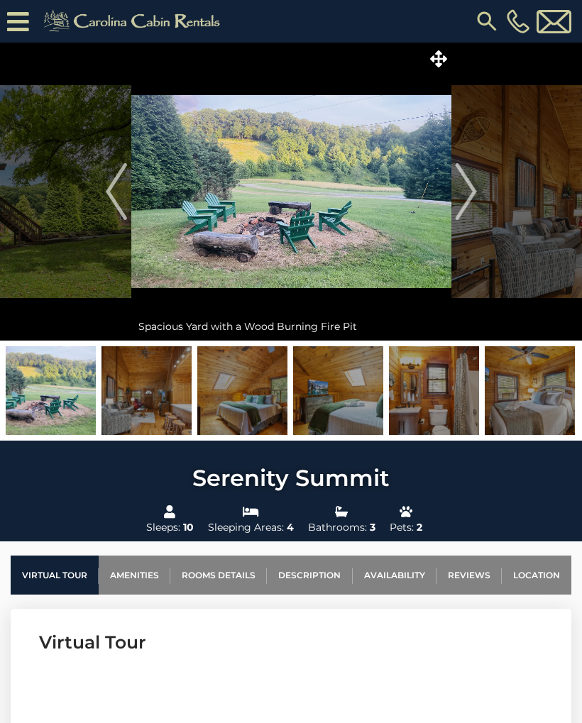
click at [472, 184] on img "Next" at bounding box center [465, 191] width 21 height 57
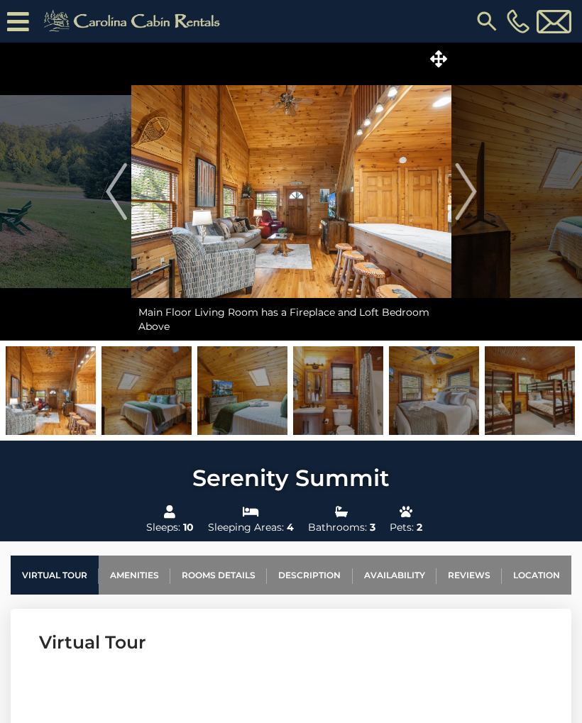
click at [471, 182] on img "Next" at bounding box center [465, 191] width 21 height 57
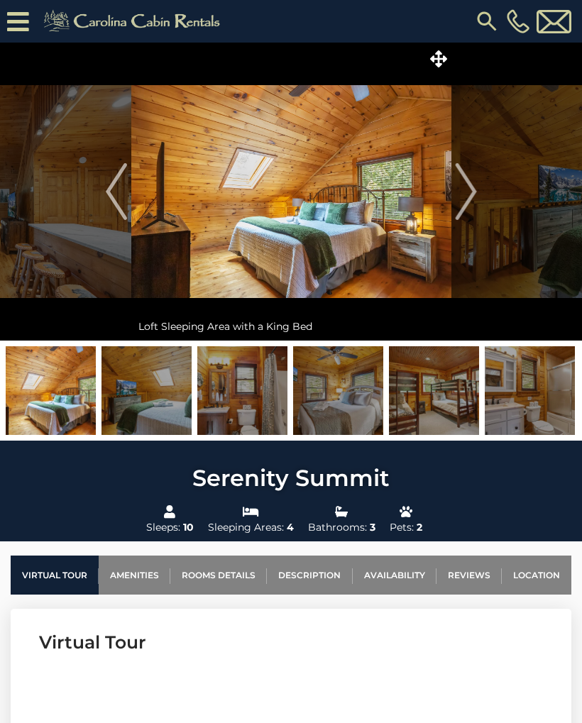
click at [475, 193] on img "Next" at bounding box center [465, 191] width 21 height 57
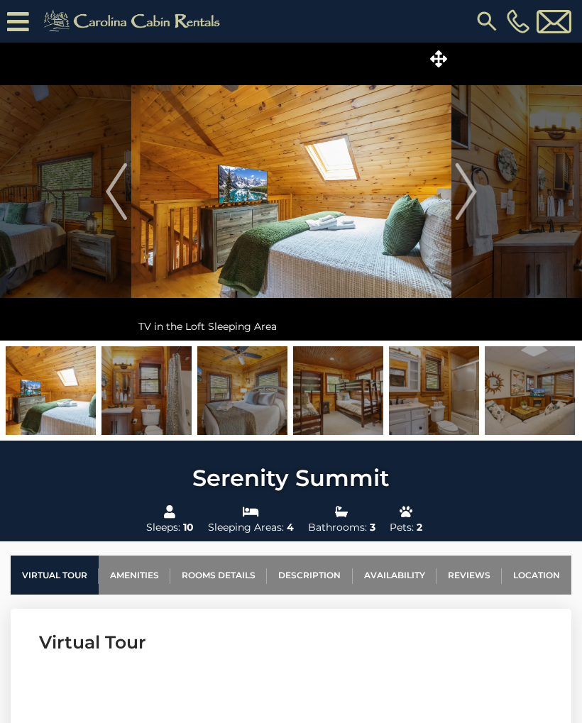
click at [470, 189] on img "Next" at bounding box center [465, 191] width 21 height 57
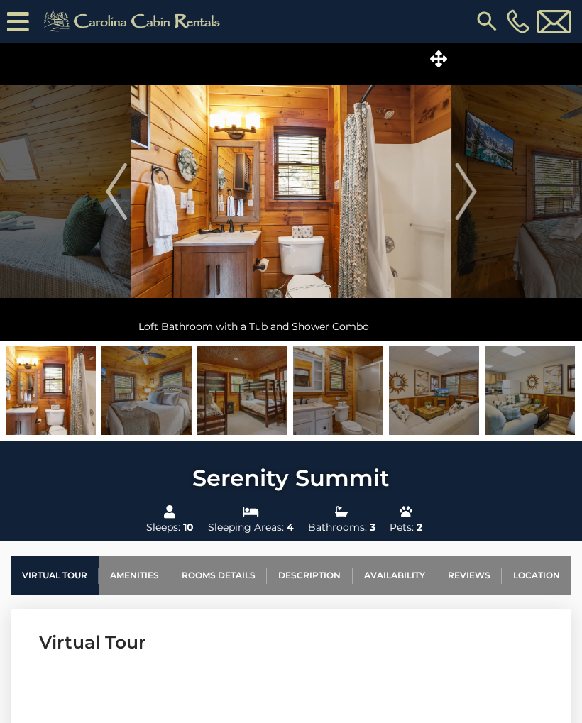
click at [470, 195] on img "Next" at bounding box center [465, 191] width 21 height 57
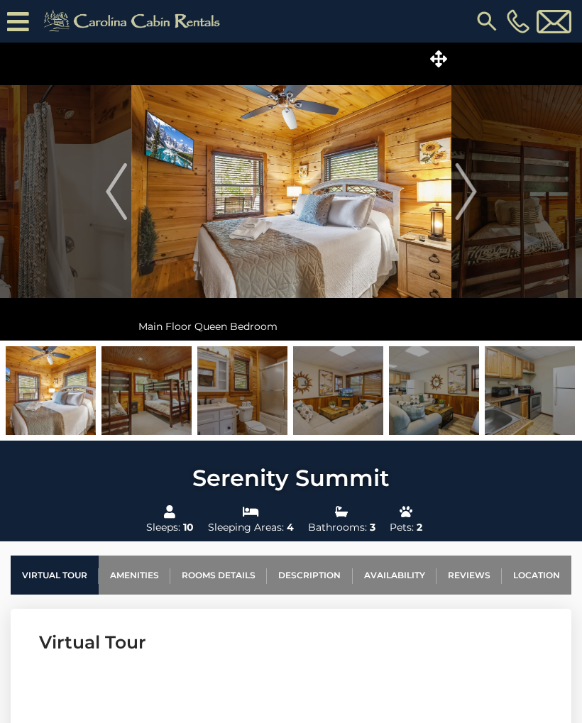
click at [469, 193] on img "Next" at bounding box center [465, 191] width 21 height 57
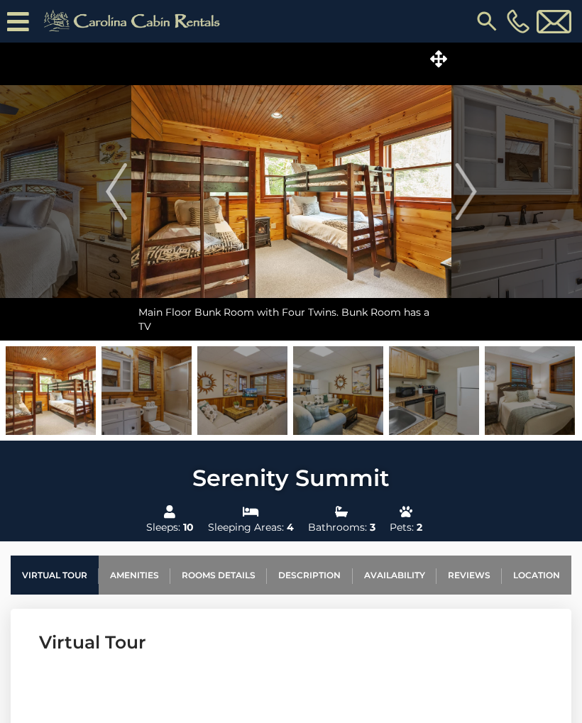
click at [468, 196] on img "Next" at bounding box center [465, 191] width 21 height 57
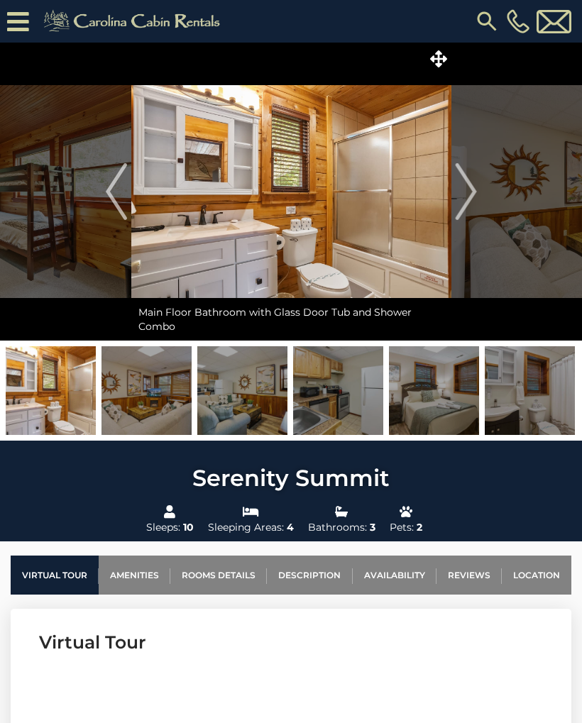
click at [472, 196] on img "Next" at bounding box center [465, 191] width 21 height 57
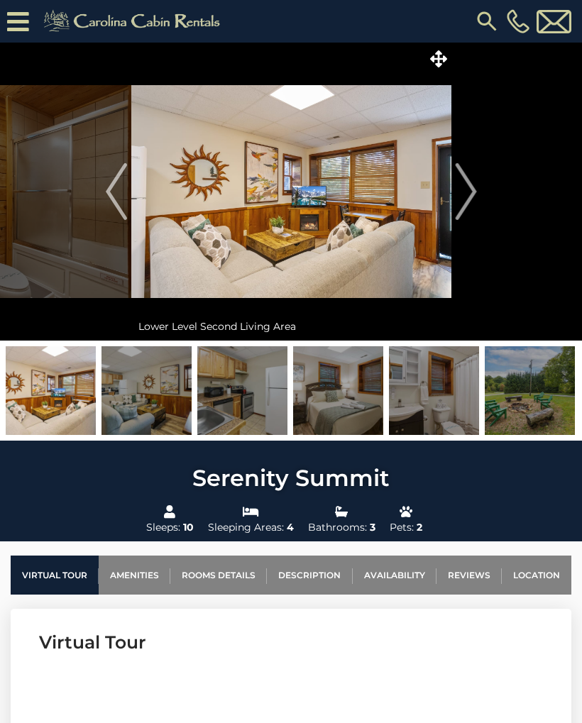
click at [469, 186] on img "Next" at bounding box center [465, 191] width 21 height 57
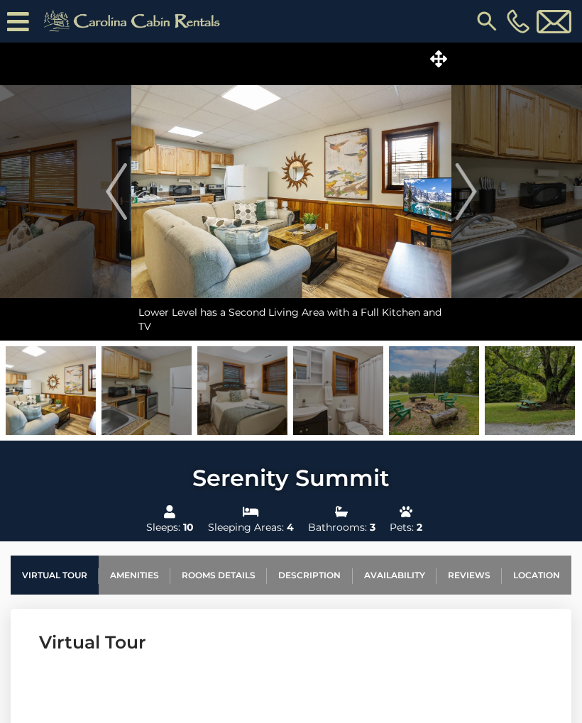
click at [468, 182] on img "Next" at bounding box center [465, 191] width 21 height 57
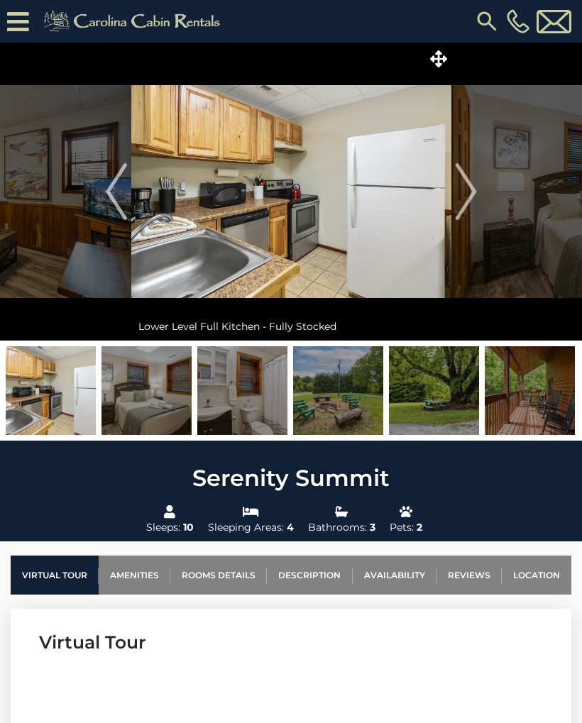
click at [472, 188] on img "Next" at bounding box center [465, 191] width 21 height 57
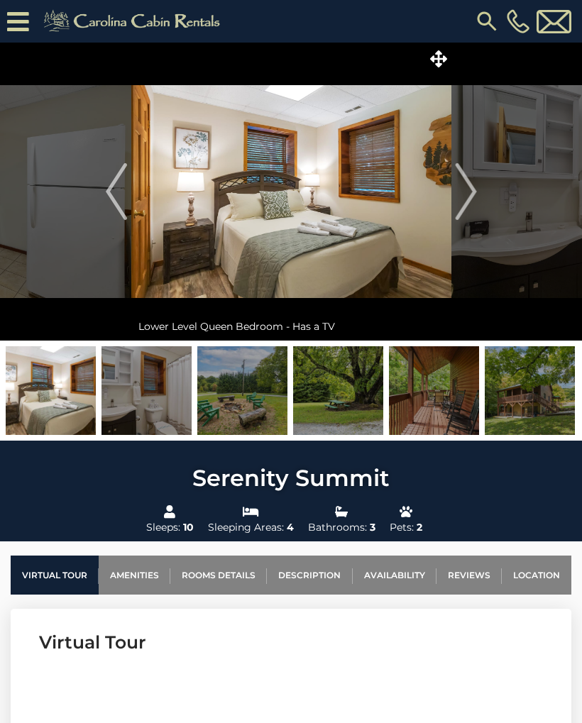
click at [120, 187] on img "Previous" at bounding box center [116, 191] width 21 height 57
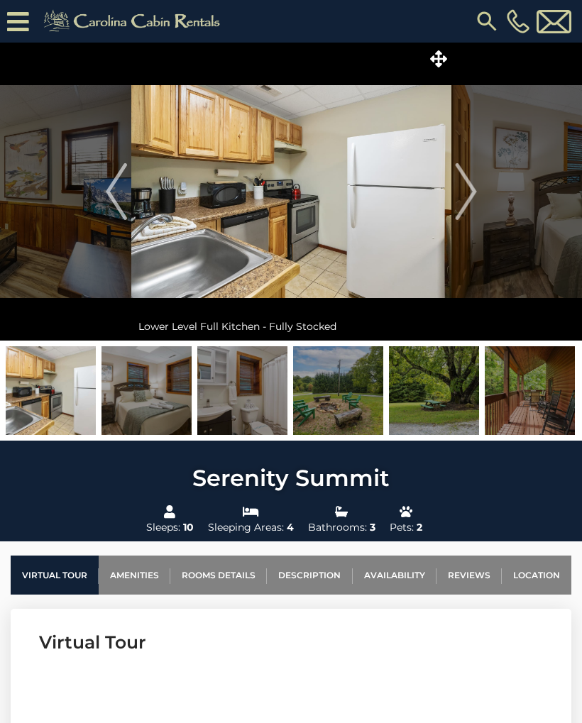
click at [472, 190] on img "Next" at bounding box center [465, 191] width 21 height 57
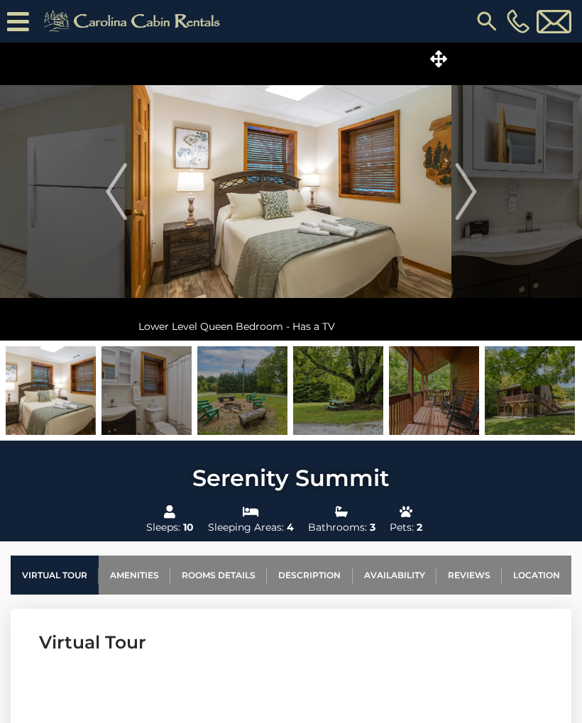
click at [472, 187] on img "Next" at bounding box center [465, 191] width 21 height 57
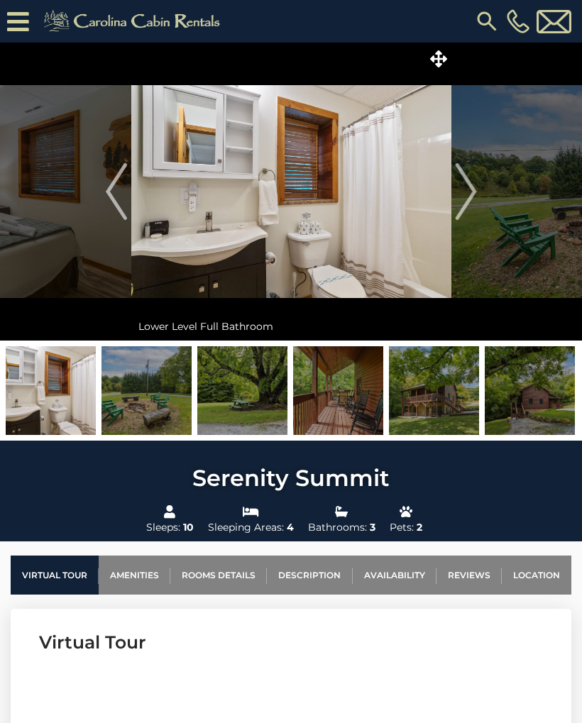
click at [468, 194] on img "Next" at bounding box center [465, 191] width 21 height 57
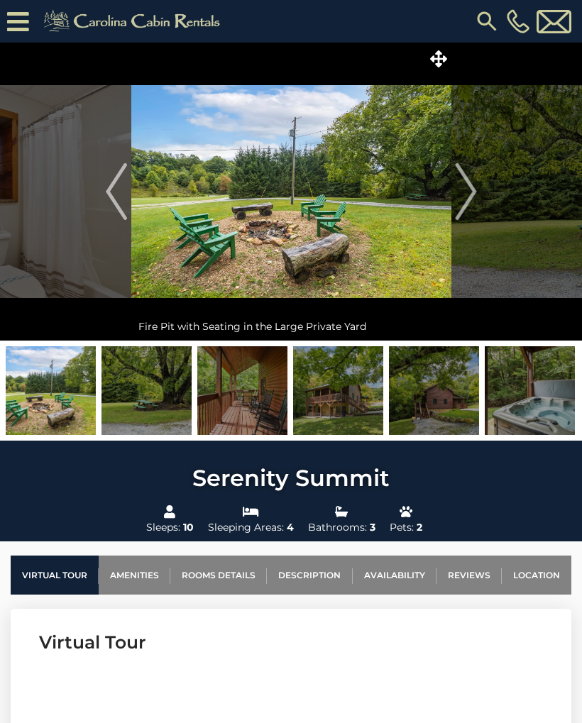
click at [470, 197] on img "Next" at bounding box center [465, 191] width 21 height 57
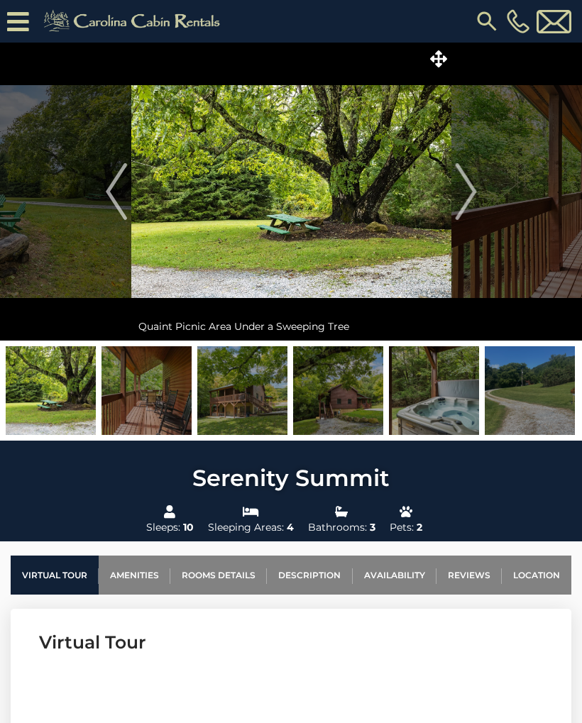
click at [470, 194] on img "Next" at bounding box center [465, 191] width 21 height 57
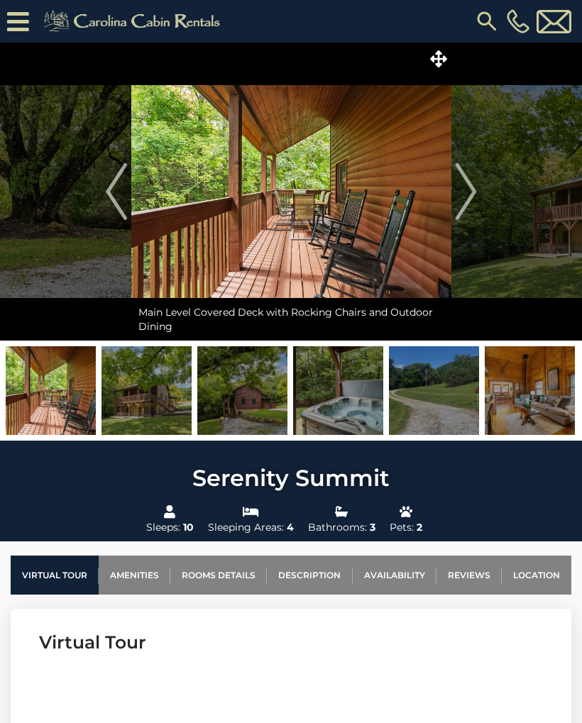
click at [113, 185] on img "Previous" at bounding box center [116, 191] width 21 height 57
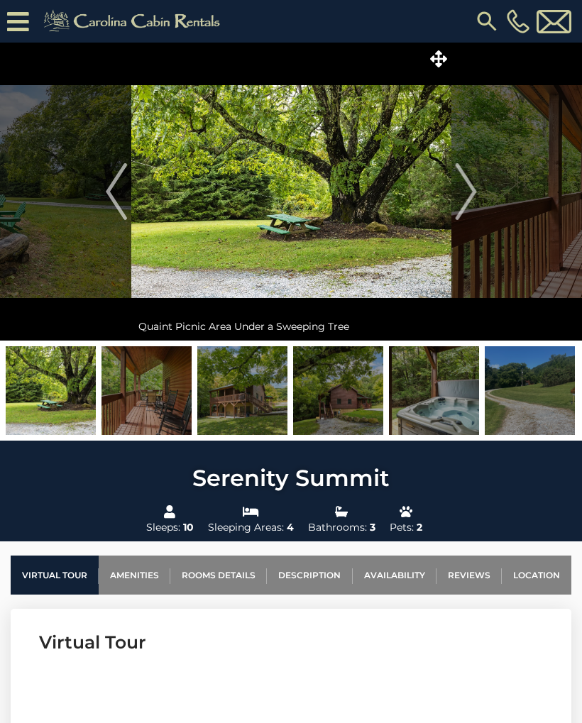
click at [472, 197] on img "Next" at bounding box center [465, 191] width 21 height 57
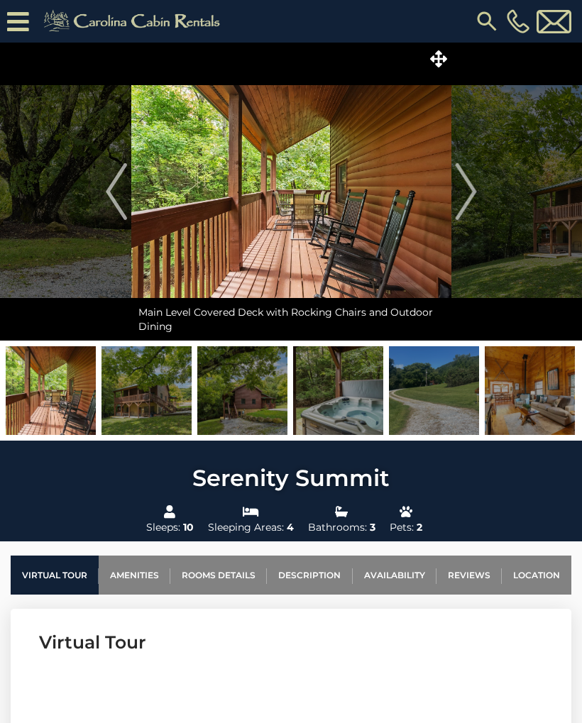
click at [472, 198] on img "Next" at bounding box center [465, 191] width 21 height 57
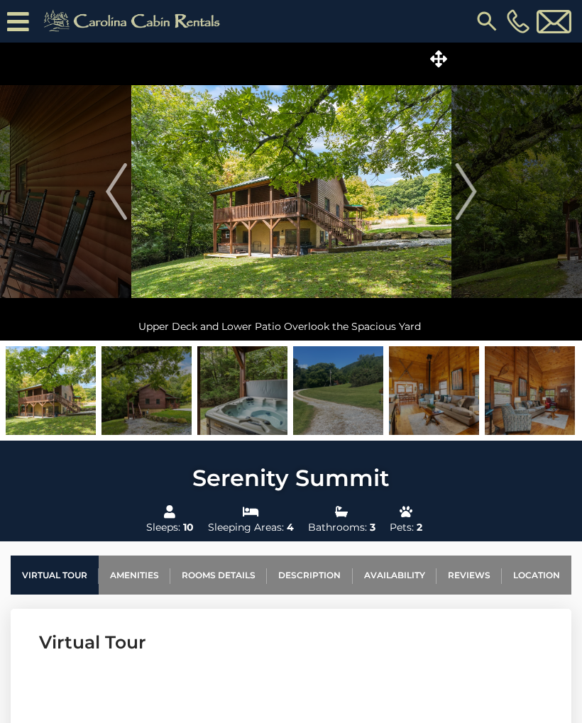
click at [472, 194] on img "Next" at bounding box center [465, 191] width 21 height 57
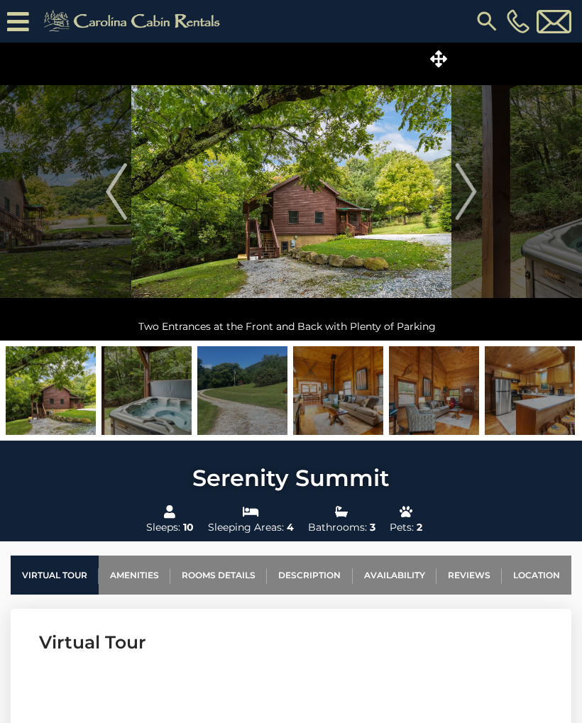
click at [471, 190] on img "Next" at bounding box center [465, 191] width 21 height 57
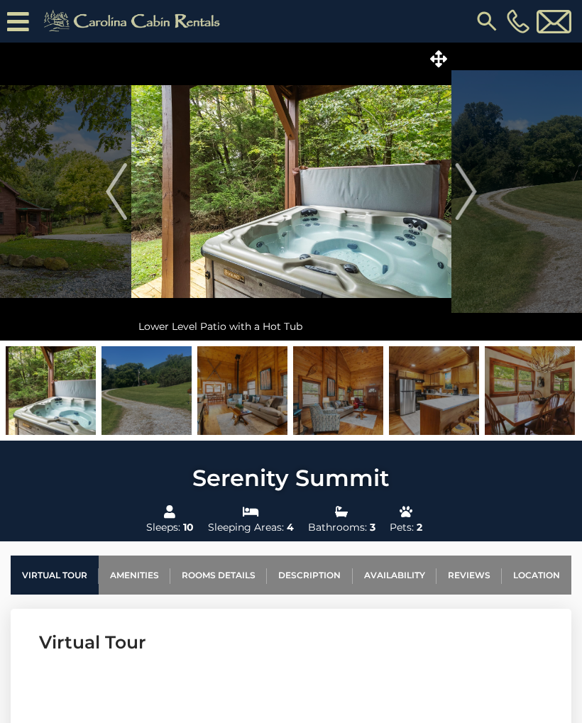
click at [472, 196] on img "Next" at bounding box center [465, 191] width 21 height 57
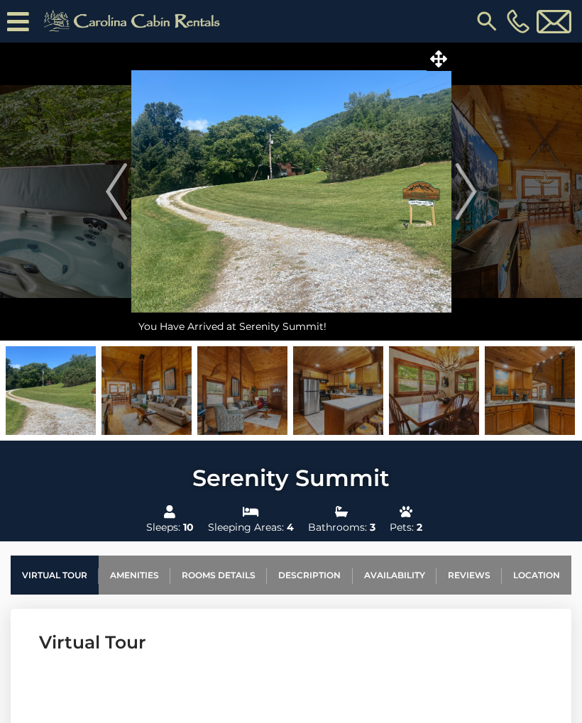
click at [115, 185] on img "Previous" at bounding box center [116, 191] width 21 height 57
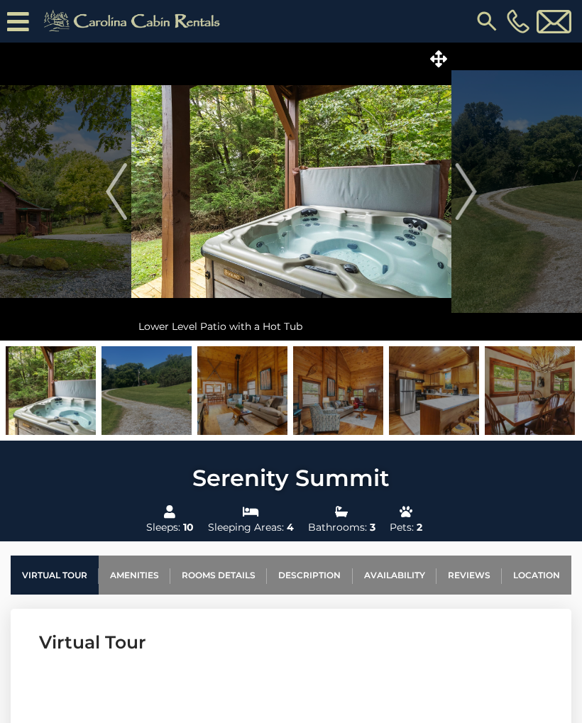
click at [470, 192] on img "Next" at bounding box center [465, 191] width 21 height 57
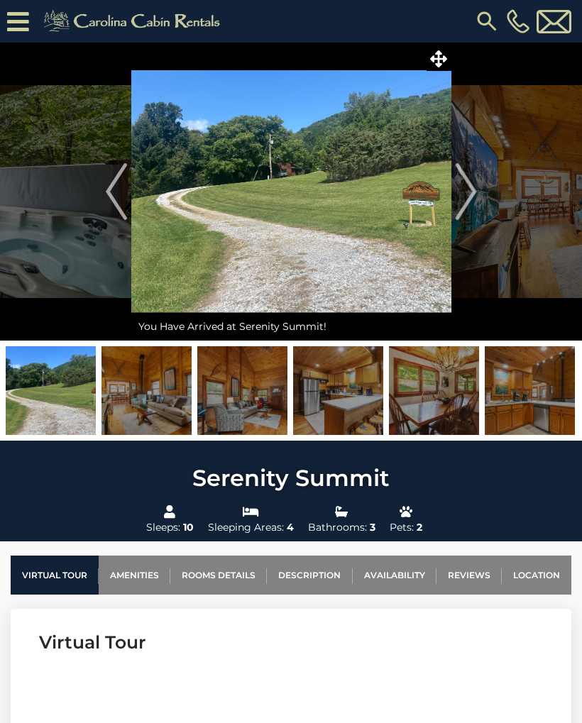
click at [469, 187] on img "Next" at bounding box center [465, 191] width 21 height 57
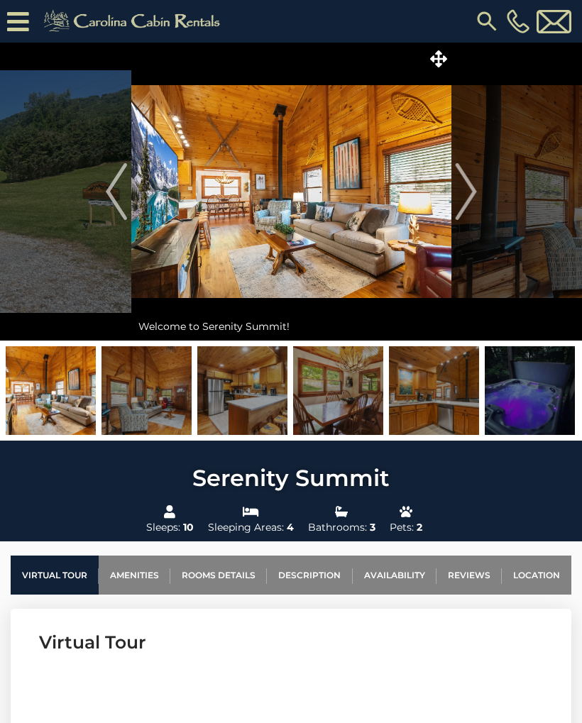
click at [472, 183] on img "Next" at bounding box center [465, 191] width 21 height 57
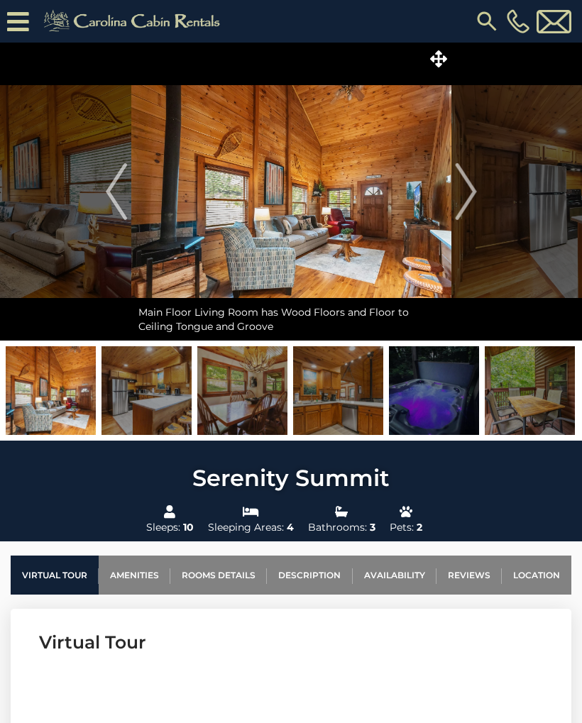
click at [475, 199] on img "Next" at bounding box center [465, 191] width 21 height 57
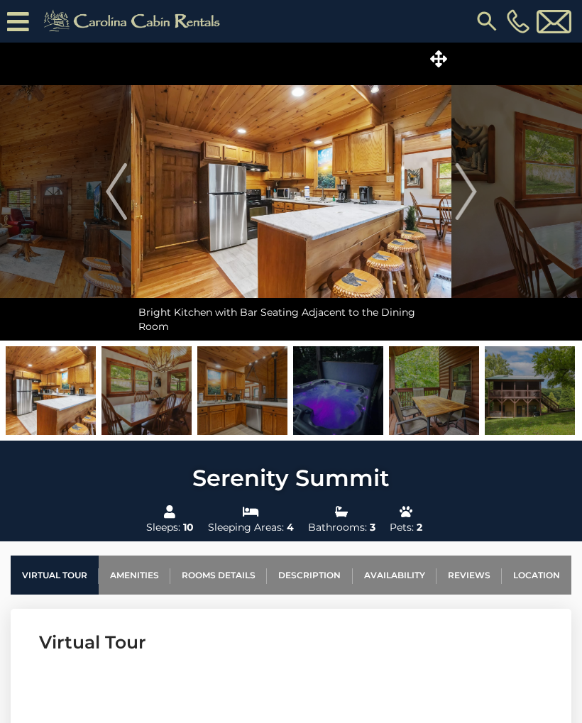
click at [478, 196] on button "Next" at bounding box center [465, 192] width 29 height 298
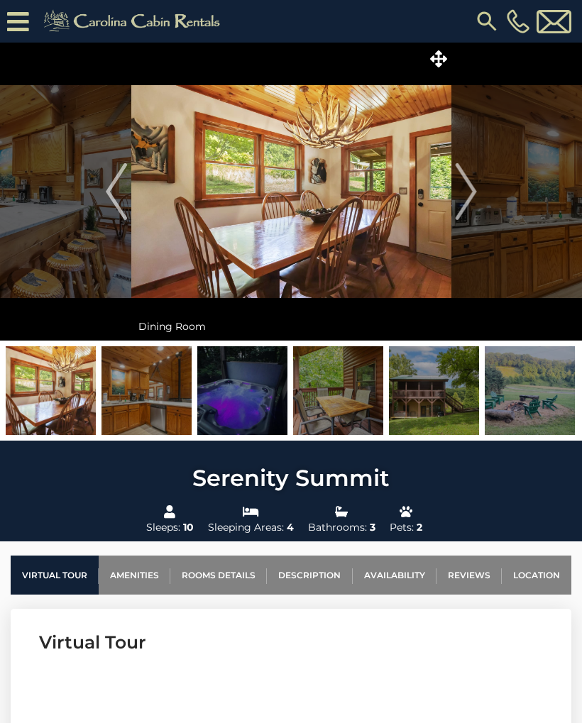
click at [475, 192] on img "Next" at bounding box center [465, 191] width 21 height 57
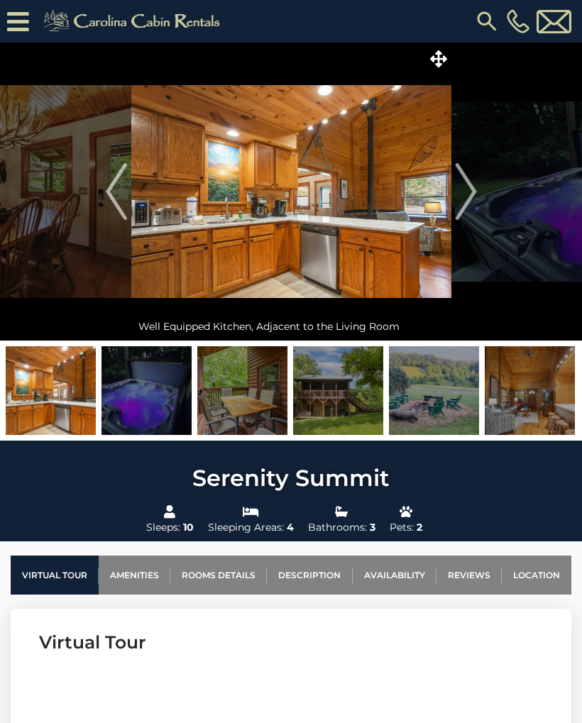
click at [478, 192] on button "Next" at bounding box center [465, 192] width 29 height 298
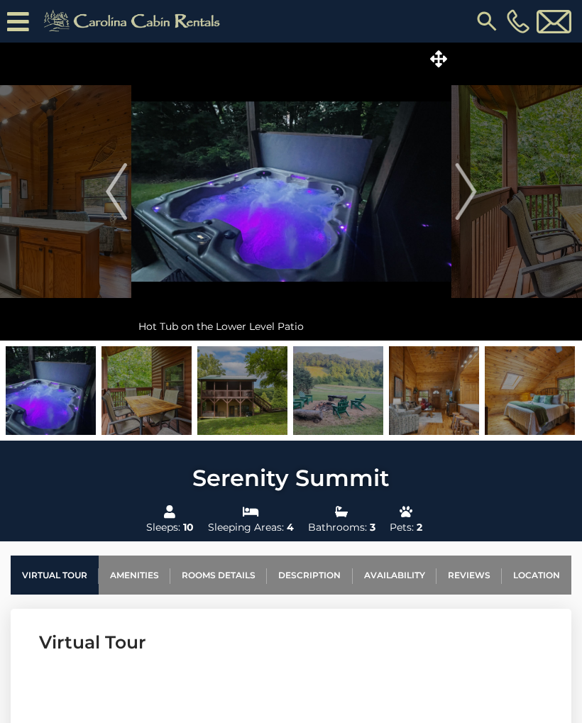
click at [476, 186] on img "Next" at bounding box center [465, 191] width 21 height 57
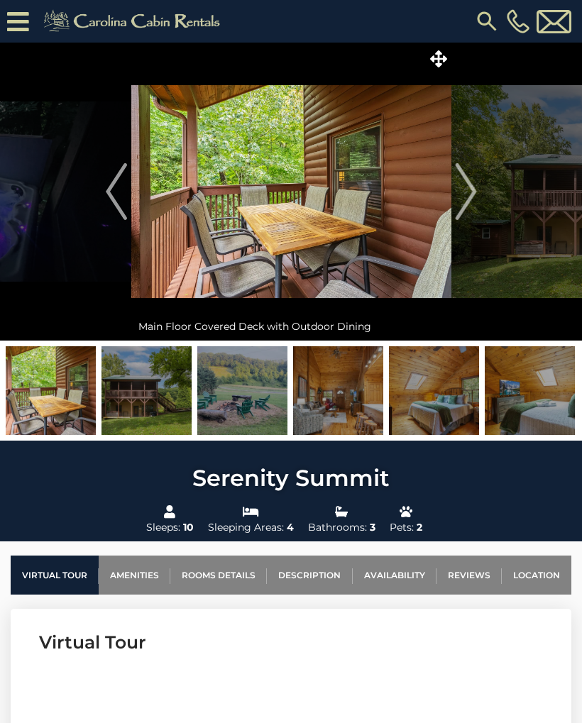
click at [477, 184] on button "Next" at bounding box center [465, 192] width 29 height 298
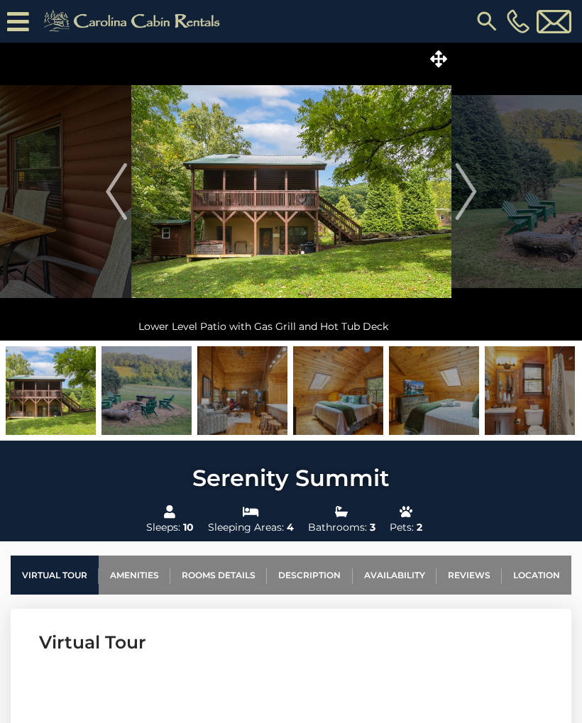
click at [462, 190] on img "Next" at bounding box center [465, 191] width 21 height 57
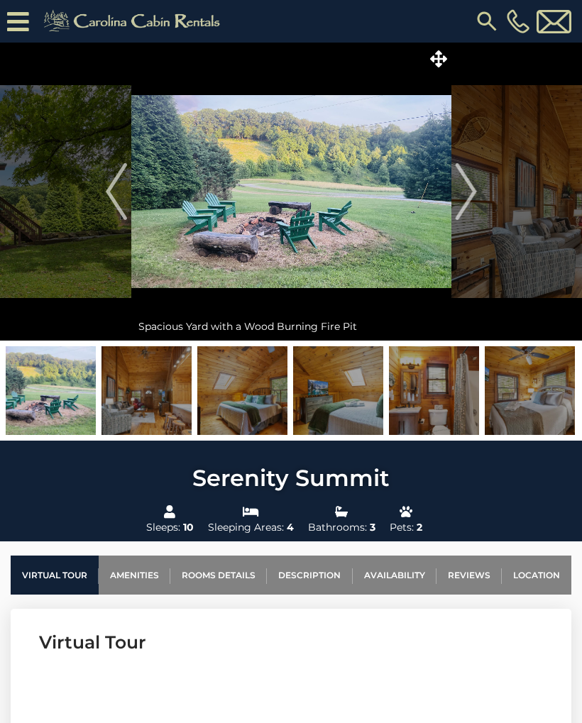
click at [457, 189] on img "Next" at bounding box center [465, 191] width 21 height 57
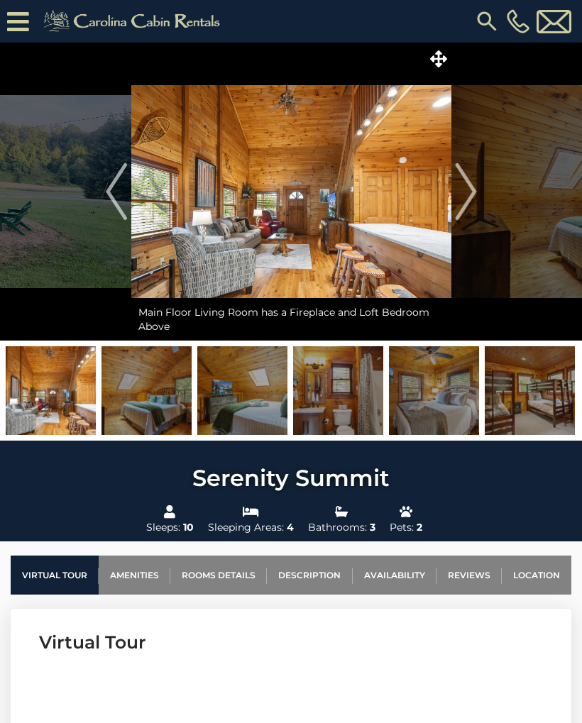
click at [469, 182] on img "Next" at bounding box center [465, 191] width 21 height 57
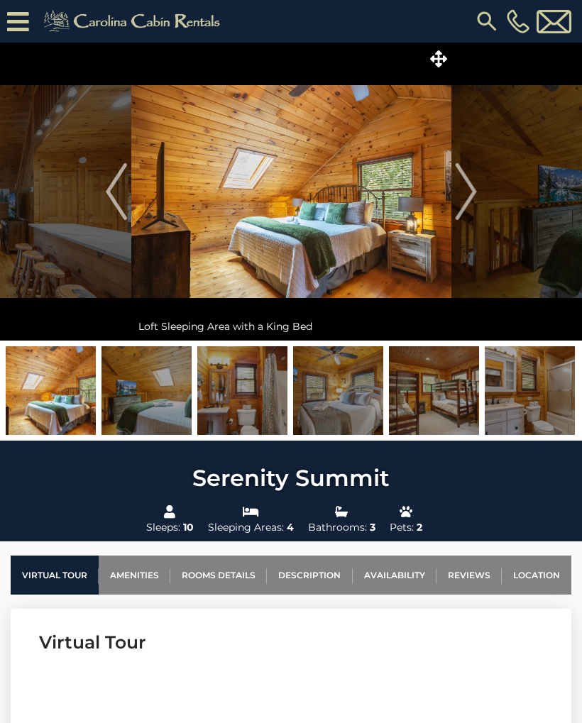
click at [472, 181] on img "Next" at bounding box center [465, 191] width 21 height 57
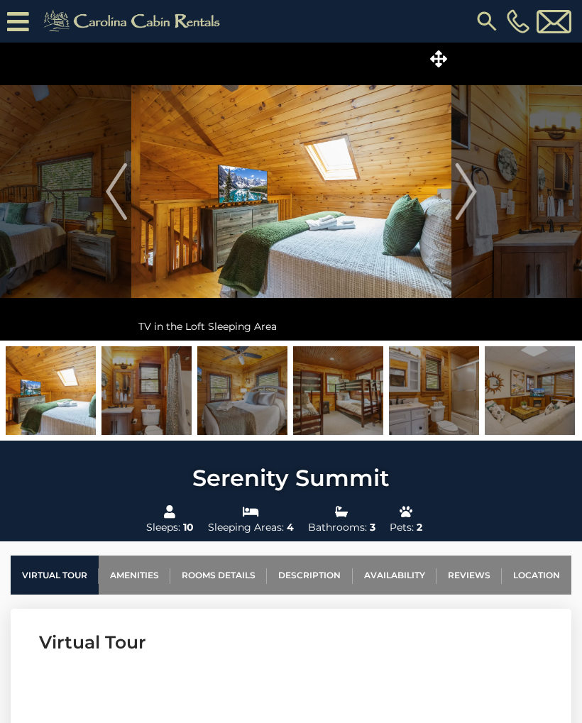
click at [470, 179] on img "Next" at bounding box center [465, 191] width 21 height 57
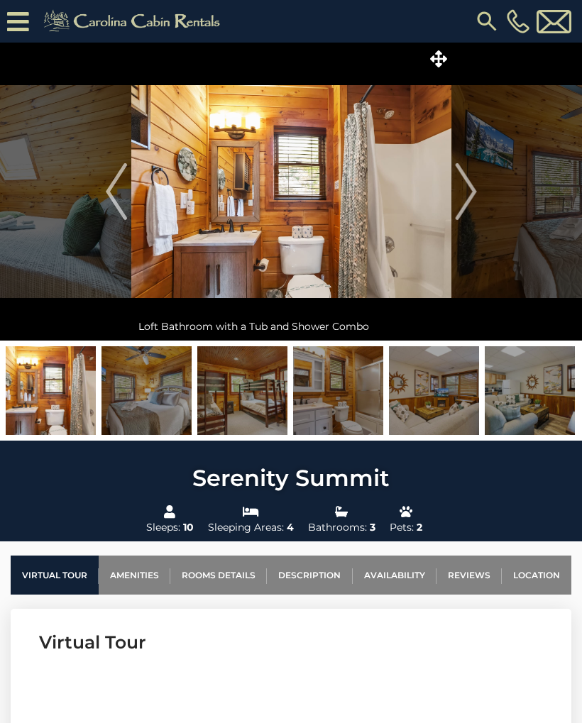
click at [472, 179] on img "Next" at bounding box center [465, 191] width 21 height 57
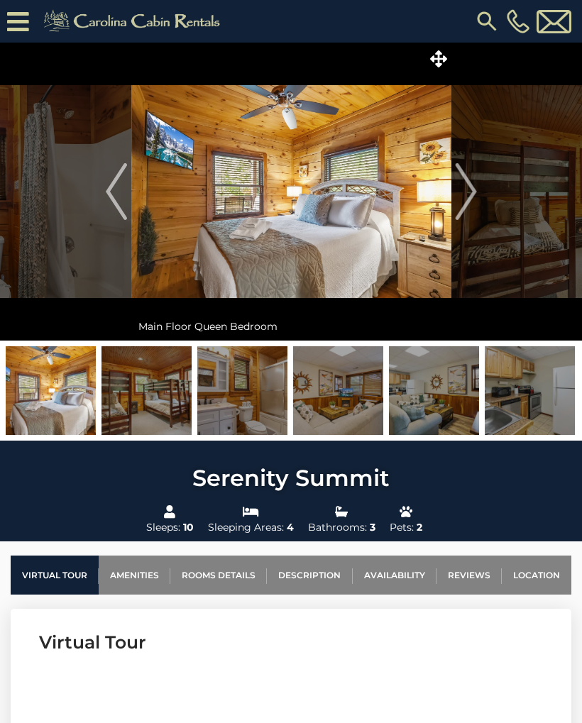
click at [472, 178] on img "Next" at bounding box center [465, 191] width 21 height 57
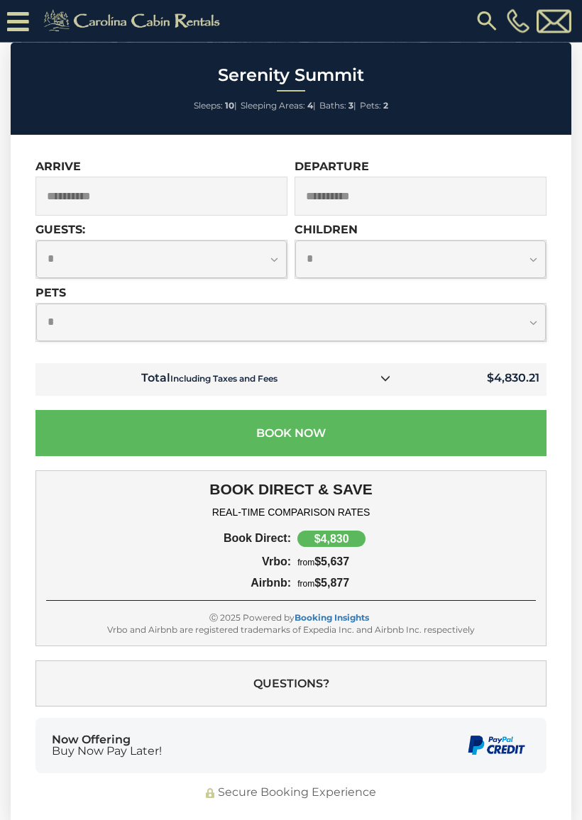
scroll to position [4367, 0]
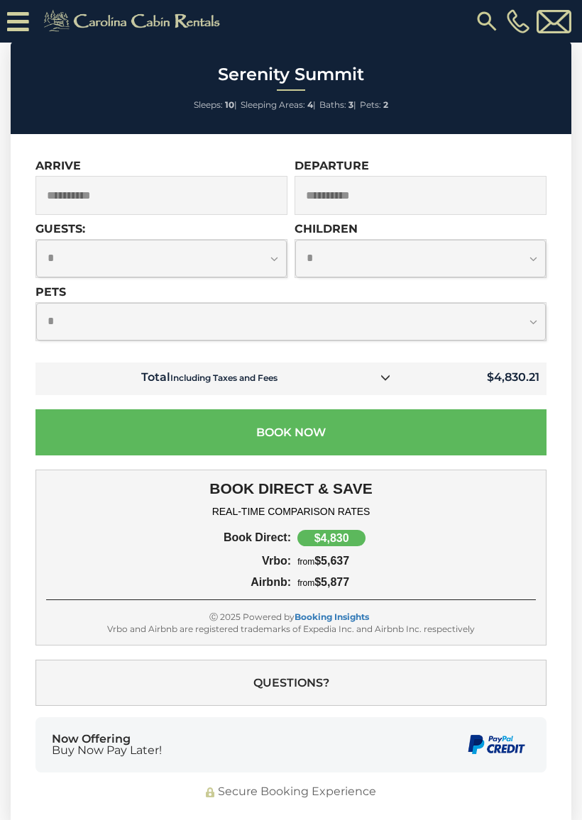
click at [270, 250] on select "**********" at bounding box center [161, 259] width 250 height 38
select select "*"
